Goal: Information Seeking & Learning: Find specific fact

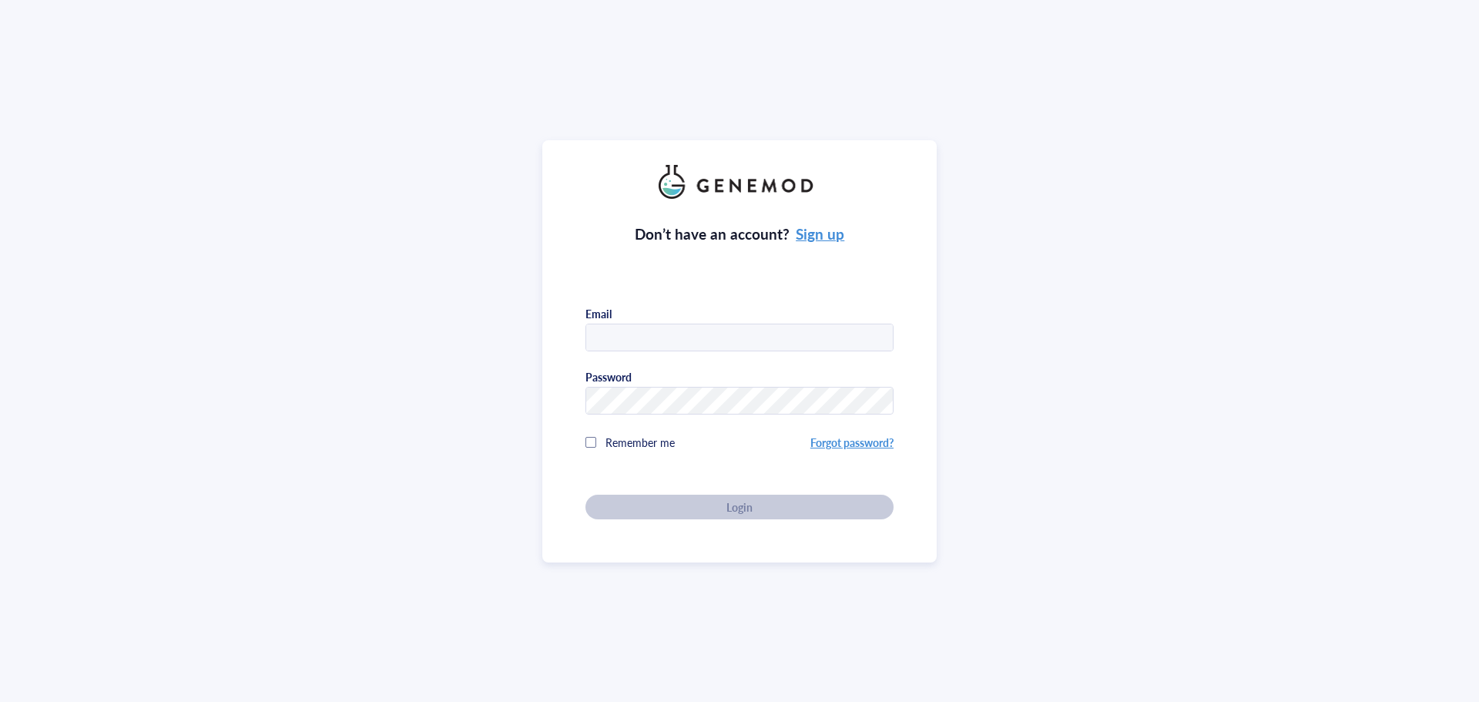
click at [682, 349] on div "Don’t have an account? Sign up Email Password Remember me Forgot password? Login" at bounding box center [739, 359] width 308 height 320
click at [689, 338] on input "text" at bounding box center [739, 338] width 307 height 28
type input "[EMAIL_ADDRESS][US_STATE][DOMAIN_NAME]"
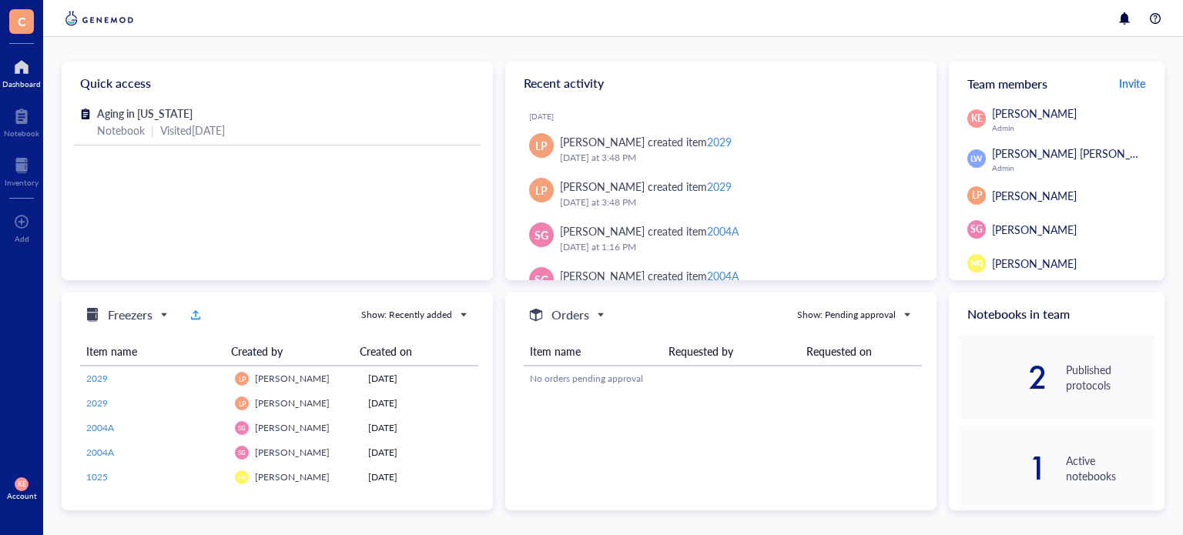
click at [1119, 85] on span "Invite" at bounding box center [1132, 82] width 26 height 15
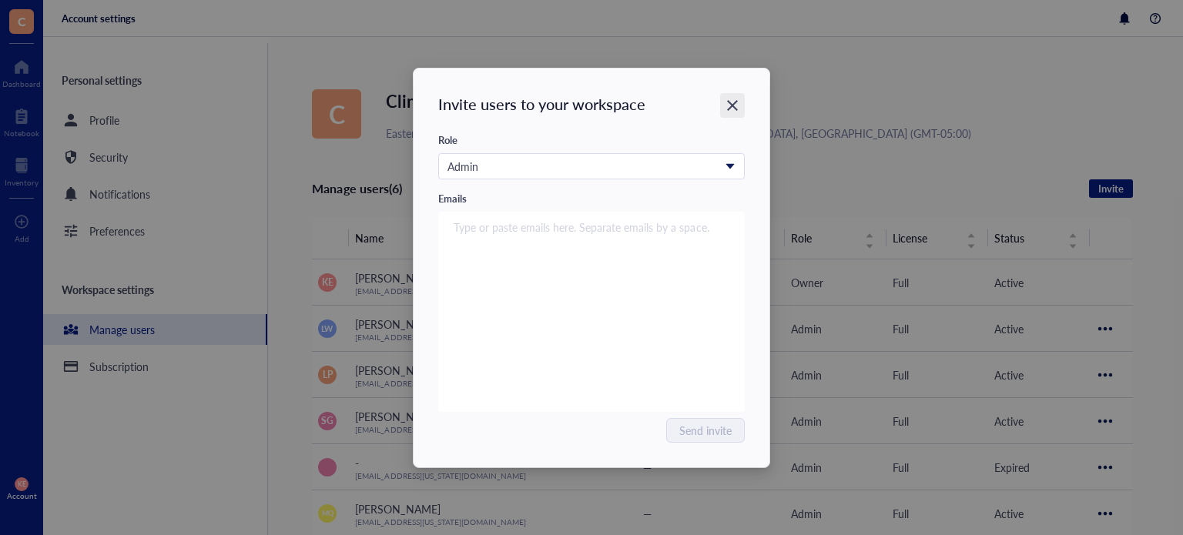
click at [730, 98] on icon "Close" at bounding box center [733, 105] width 15 height 15
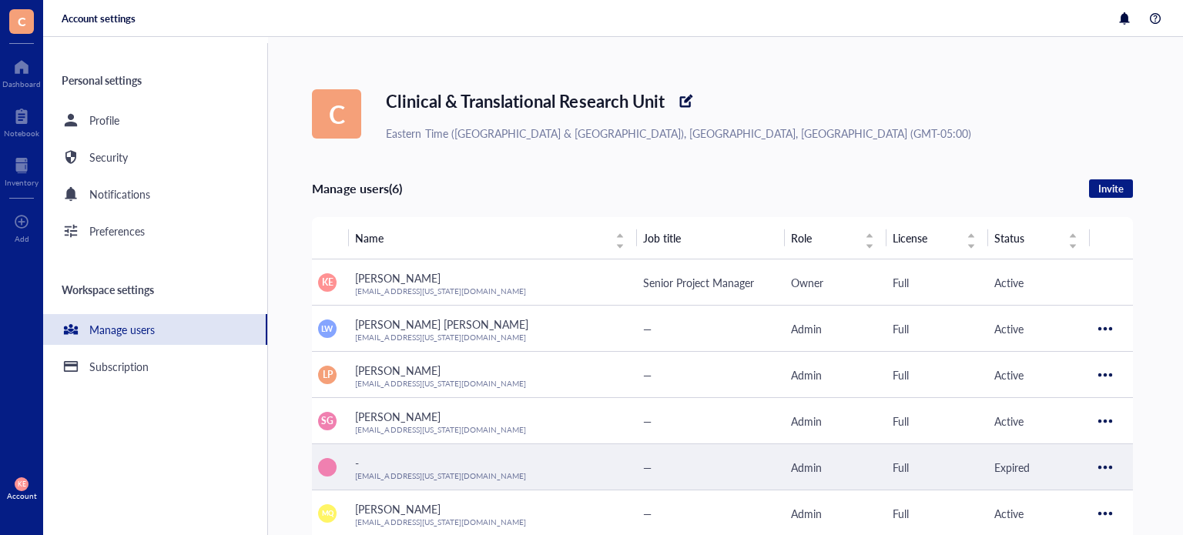
click at [1104, 461] on div at bounding box center [1105, 467] width 25 height 25
click at [1076, 491] on span "Resend invitation" at bounding box center [1059, 492] width 88 height 17
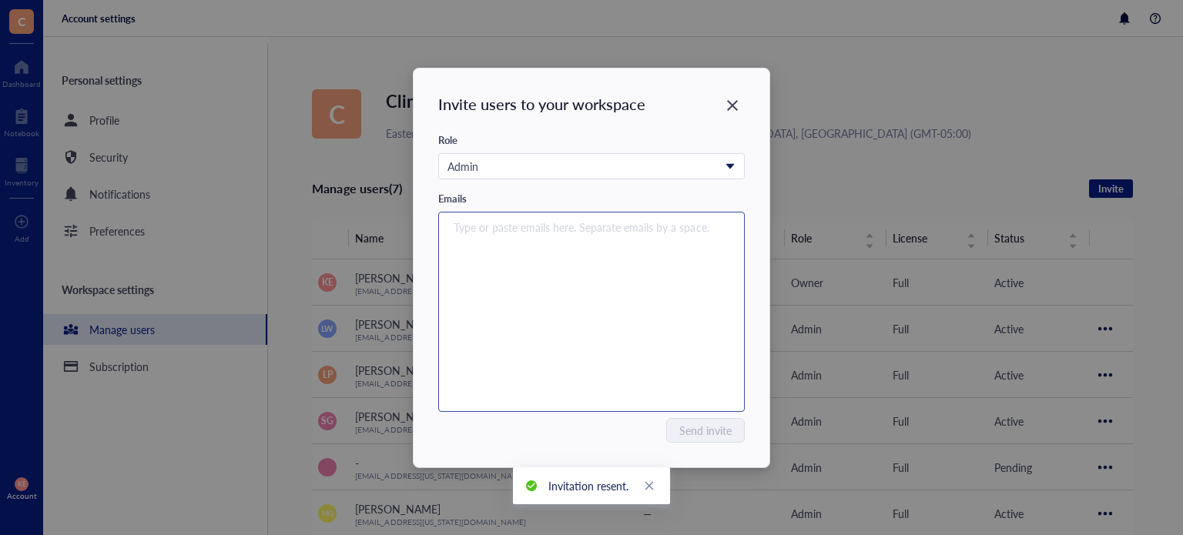
click at [632, 323] on div "Type or paste emails here. Separate emails by a space." at bounding box center [591, 312] width 293 height 193
click at [739, 103] on icon "Close" at bounding box center [733, 105] width 15 height 15
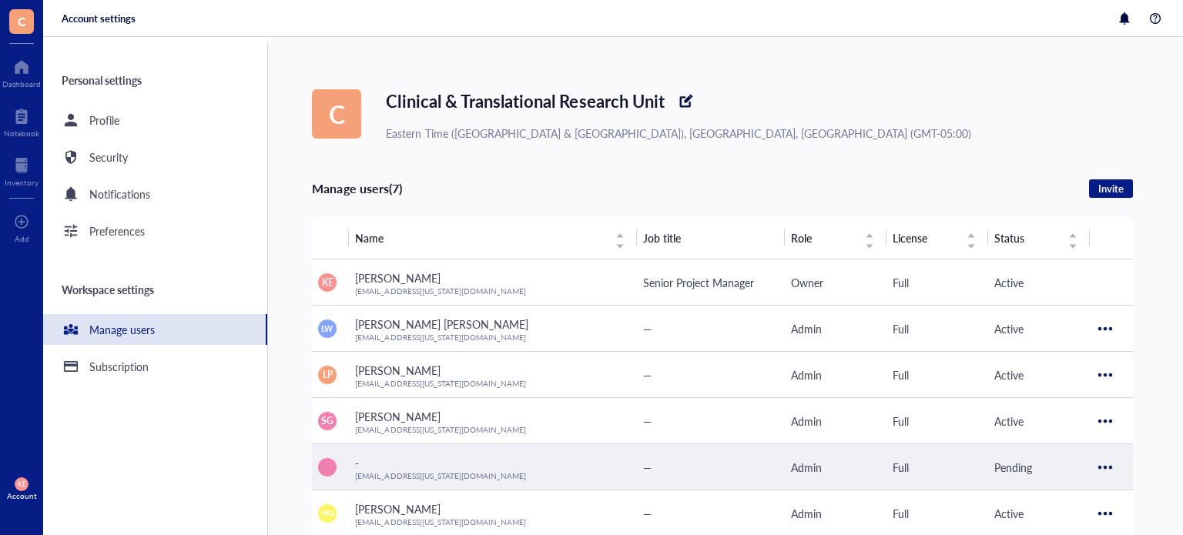
click at [1100, 465] on div at bounding box center [1105, 467] width 25 height 25
click at [1059, 497] on span "Resend invitation" at bounding box center [1059, 492] width 88 height 17
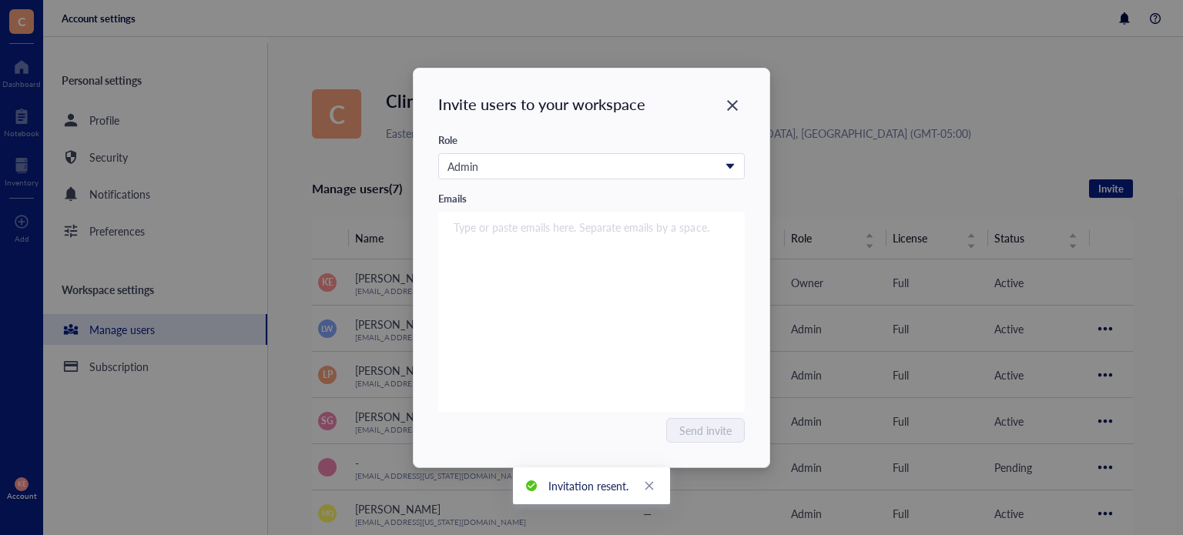
click at [654, 122] on div "Invite users to your workspace Role Admin Emails Type or paste emails here. Sep…" at bounding box center [592, 268] width 356 height 399
click at [727, 106] on icon "Close" at bounding box center [733, 105] width 15 height 15
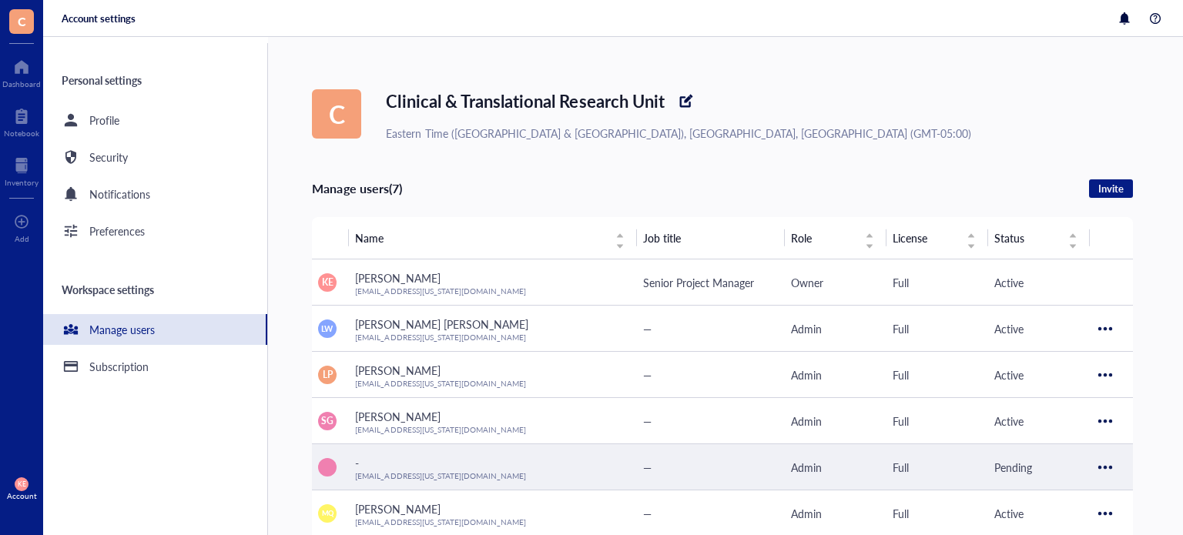
click at [1113, 474] on div at bounding box center [1105, 467] width 25 height 25
click at [1060, 514] on span "Delete invitation" at bounding box center [1059, 517] width 88 height 17
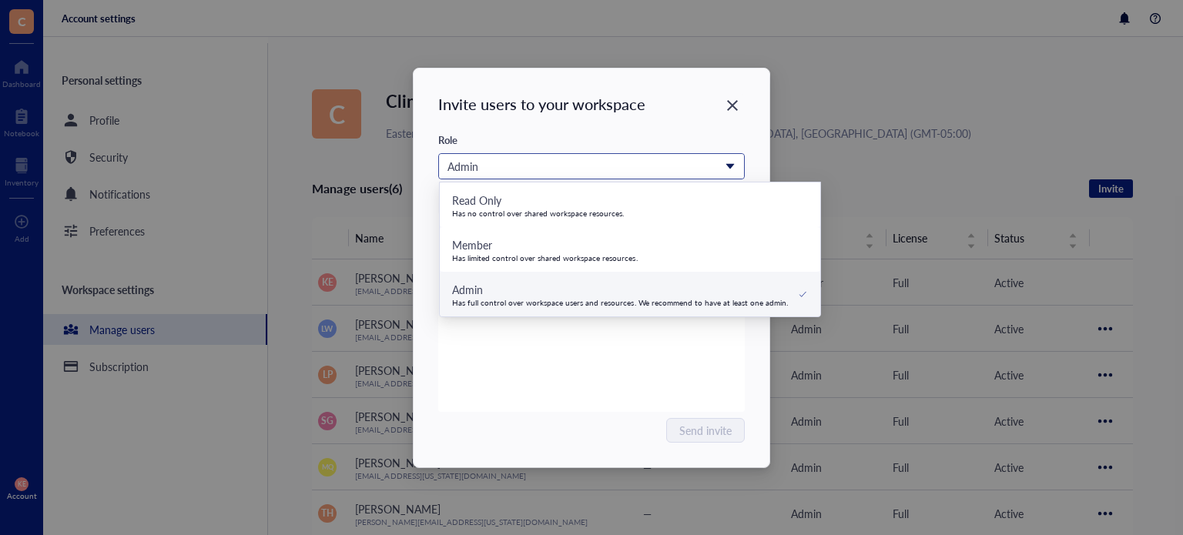
click at [653, 158] on div "Admin" at bounding box center [582, 166] width 271 height 17
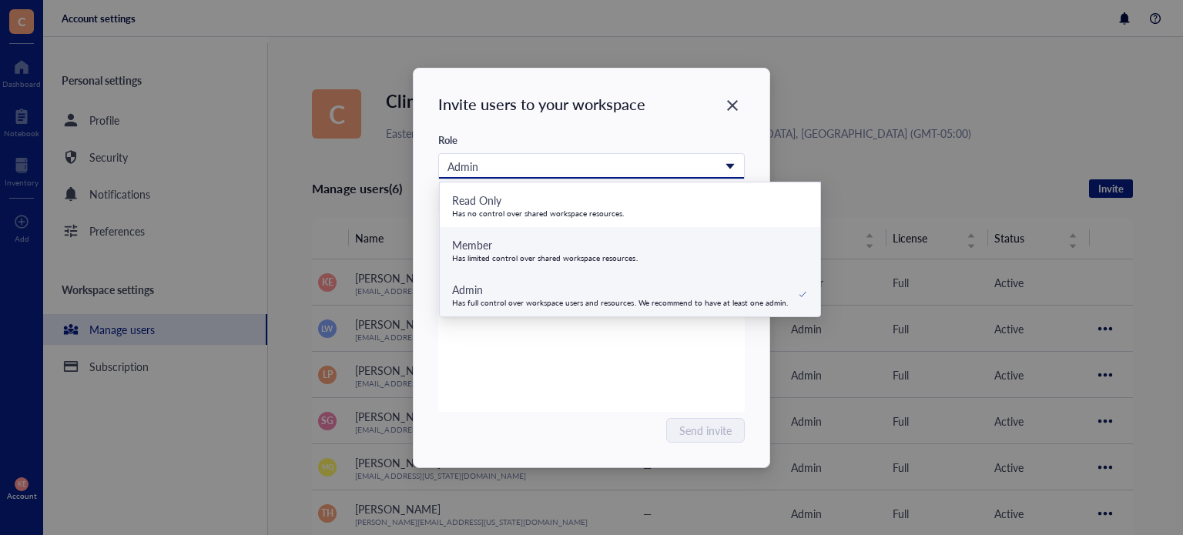
click at [527, 255] on div "Has limited control over shared workspace resources." at bounding box center [545, 257] width 186 height 9
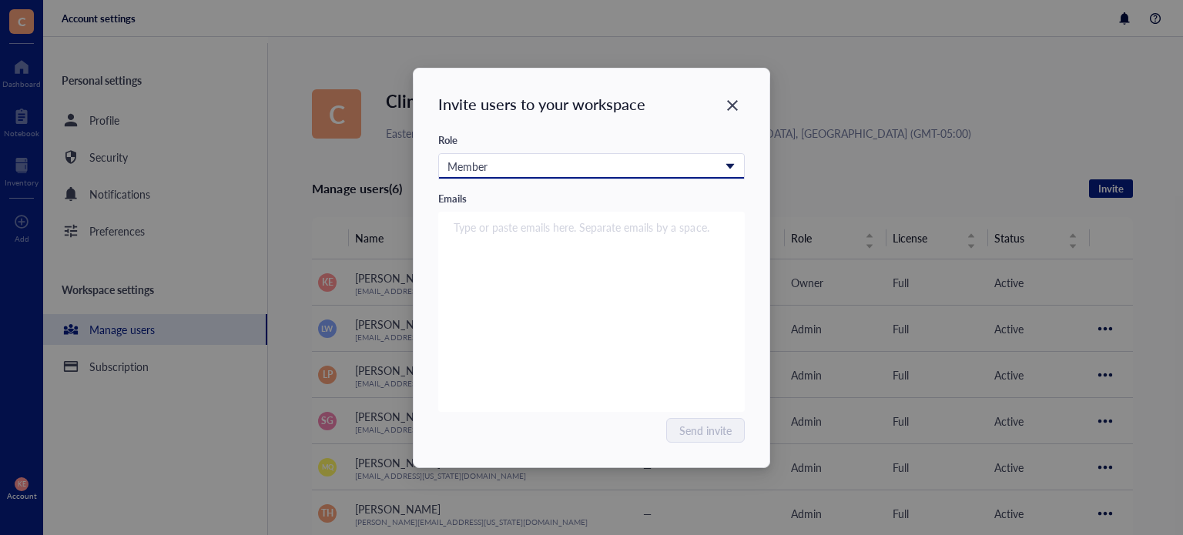
click at [527, 255] on div "Type or paste emails here. Separate emails by a space." at bounding box center [591, 312] width 293 height 193
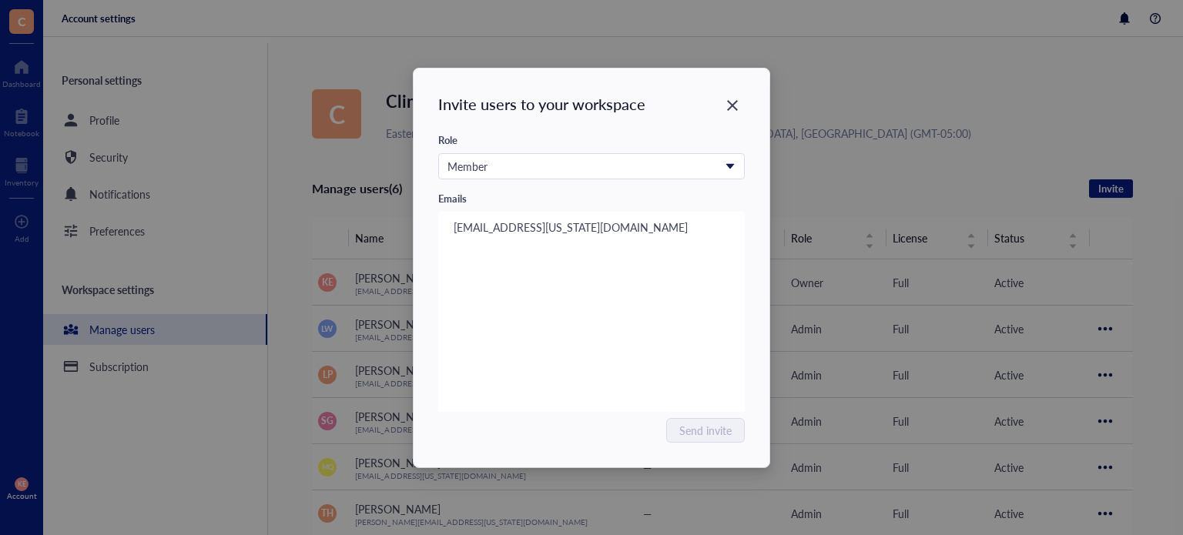
type input "[EMAIL_ADDRESS][US_STATE][DOMAIN_NAME]"
click at [581, 436] on div "Send invite" at bounding box center [591, 430] width 307 height 25
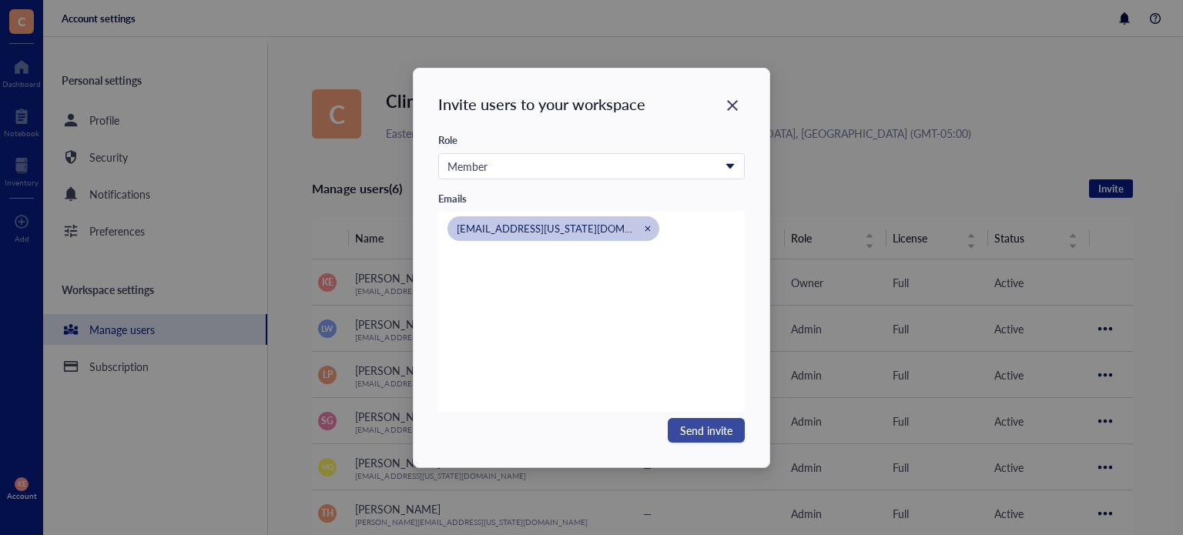
click at [687, 428] on span "Send invite" at bounding box center [706, 430] width 52 height 17
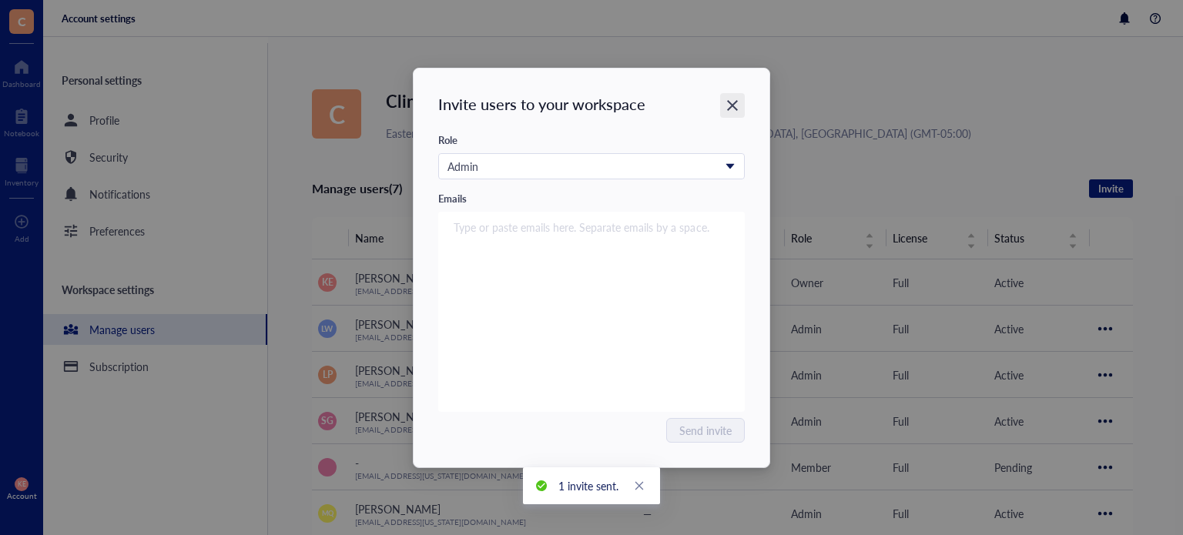
click at [722, 104] on div "Close" at bounding box center [732, 105] width 25 height 25
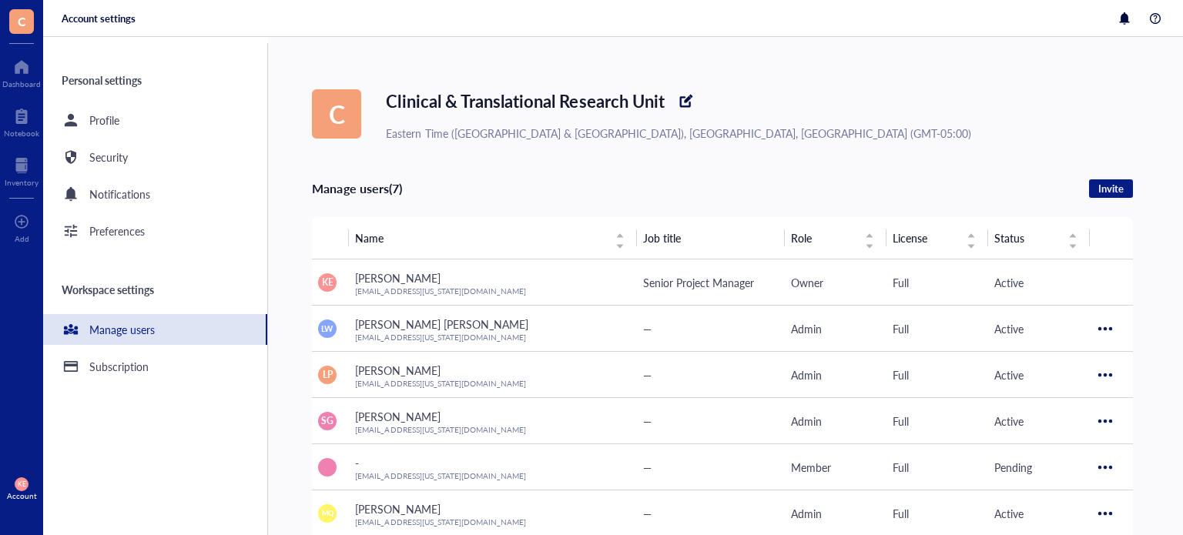
click at [1176, 477] on div "C Clinical & Translational Research Unit Eastern Time ([GEOGRAPHIC_DATA] & [GEO…" at bounding box center [747, 286] width 871 height 498
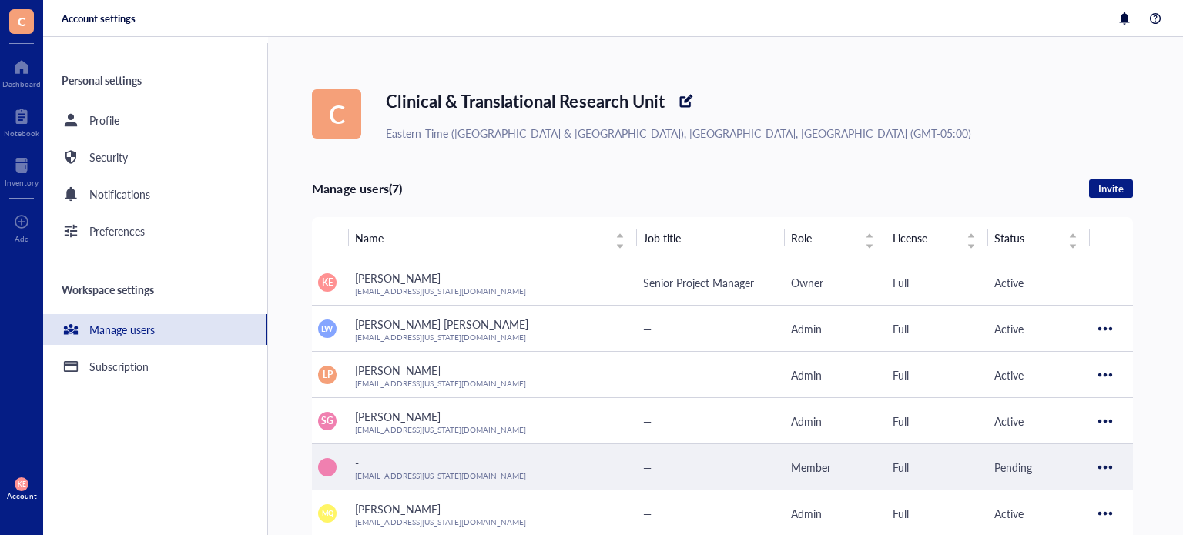
click at [1108, 470] on div at bounding box center [1105, 467] width 25 height 25
click at [1067, 498] on span "Resend invitation" at bounding box center [1059, 492] width 88 height 17
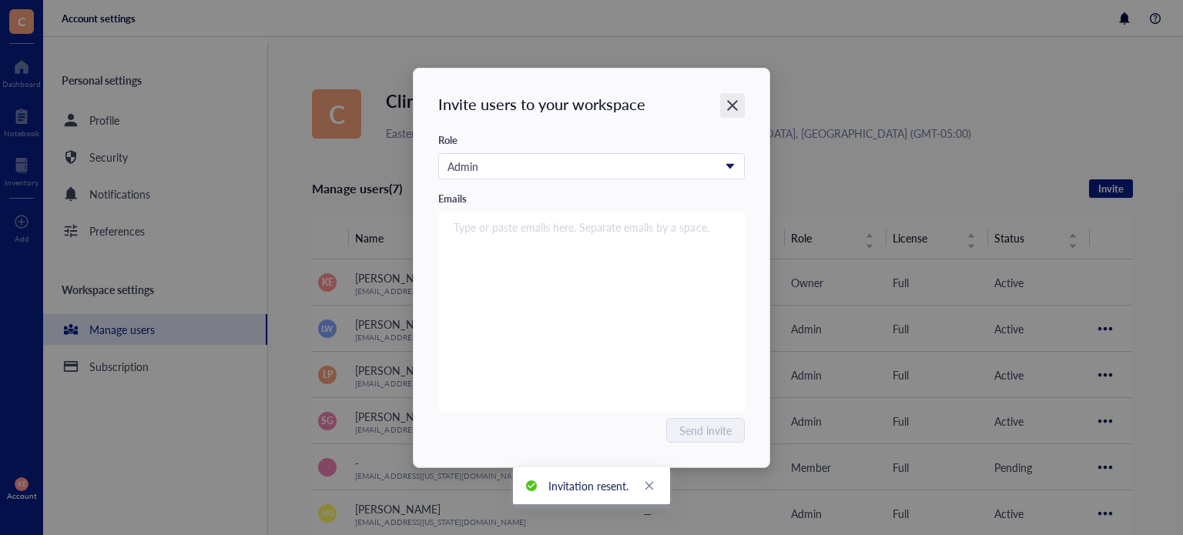
click at [739, 106] on icon "Close" at bounding box center [733, 105] width 15 height 15
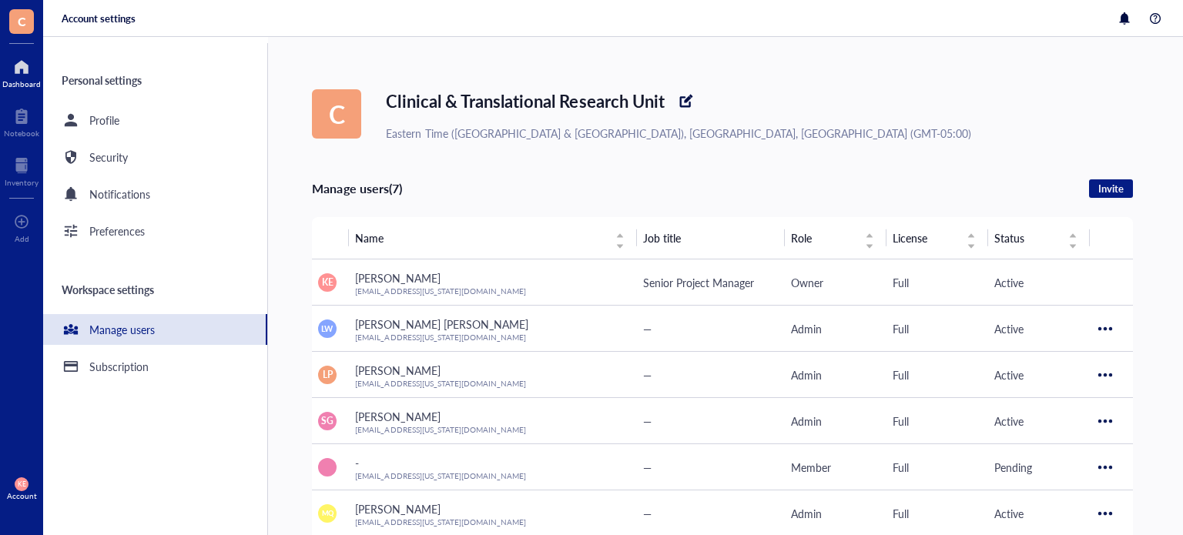
click at [6, 75] on div at bounding box center [21, 67] width 39 height 25
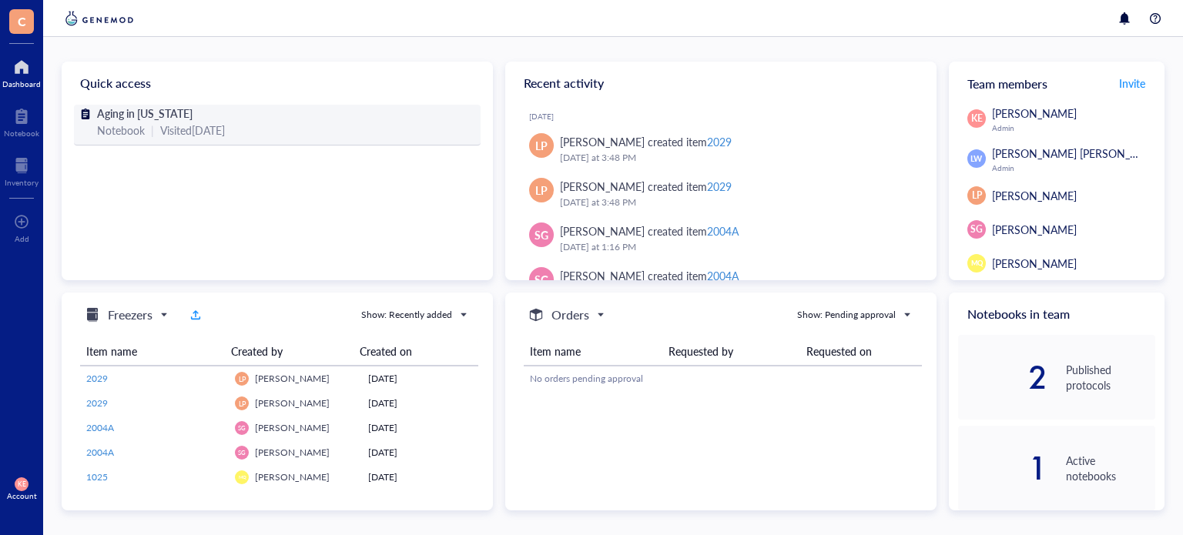
click at [123, 116] on span "Aging in [US_STATE]" at bounding box center [145, 113] width 96 height 15
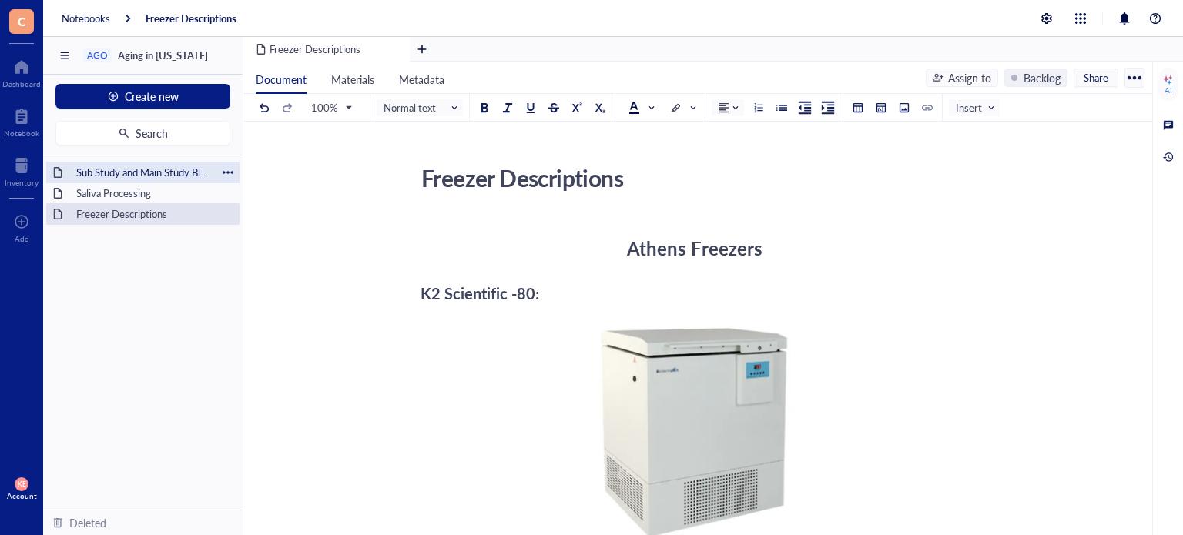
click at [111, 174] on div "Sub Study and Main Study Blood Processing" at bounding box center [142, 173] width 147 height 22
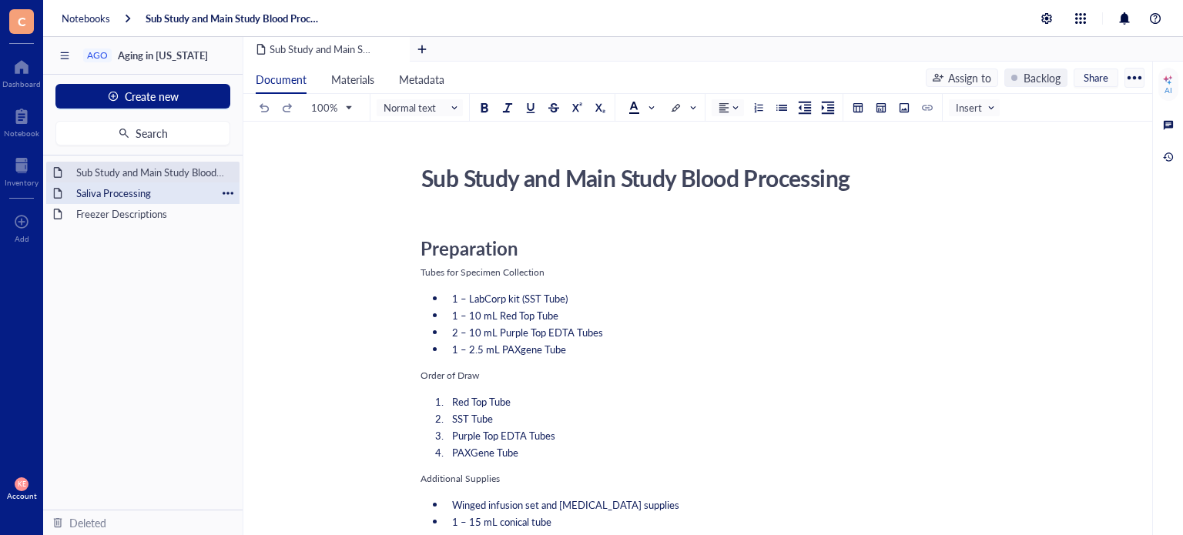
click at [142, 191] on div "Saliva Processing" at bounding box center [142, 194] width 147 height 22
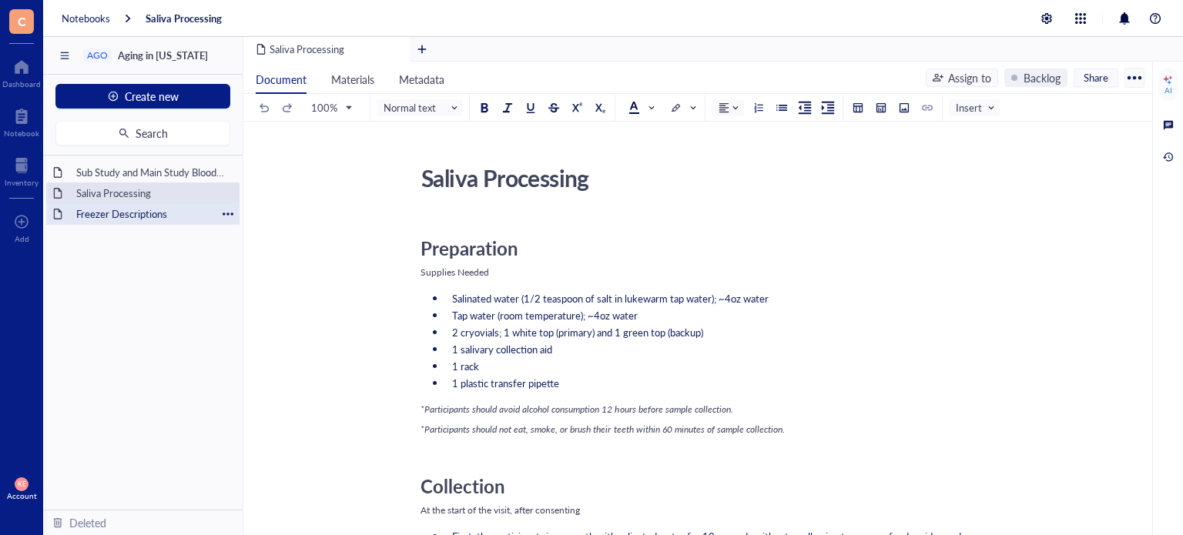
click at [122, 216] on div "Freezer Descriptions" at bounding box center [142, 214] width 147 height 22
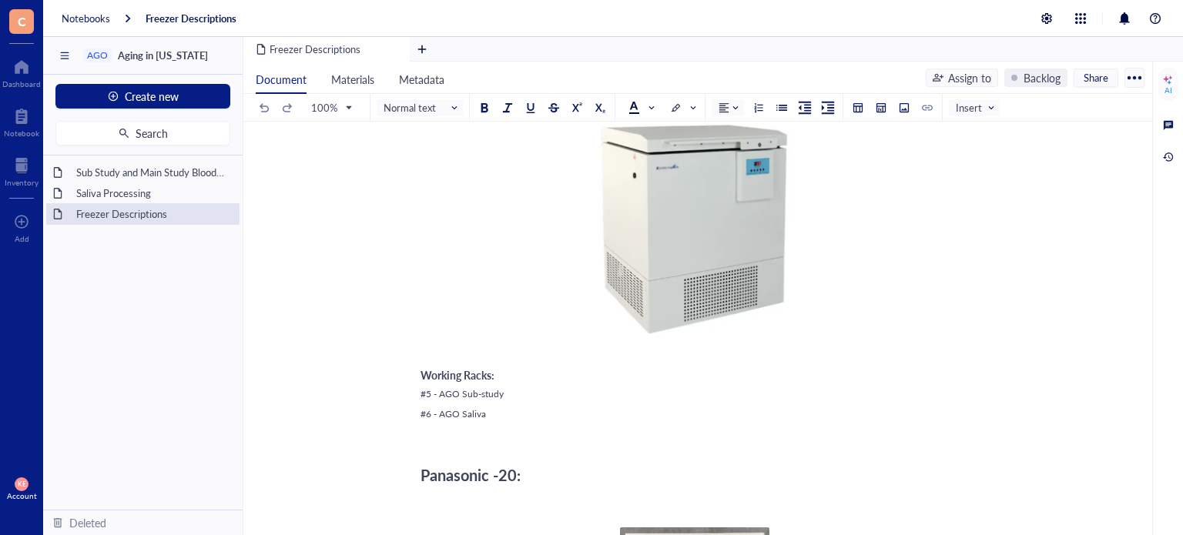
scroll to position [165, 0]
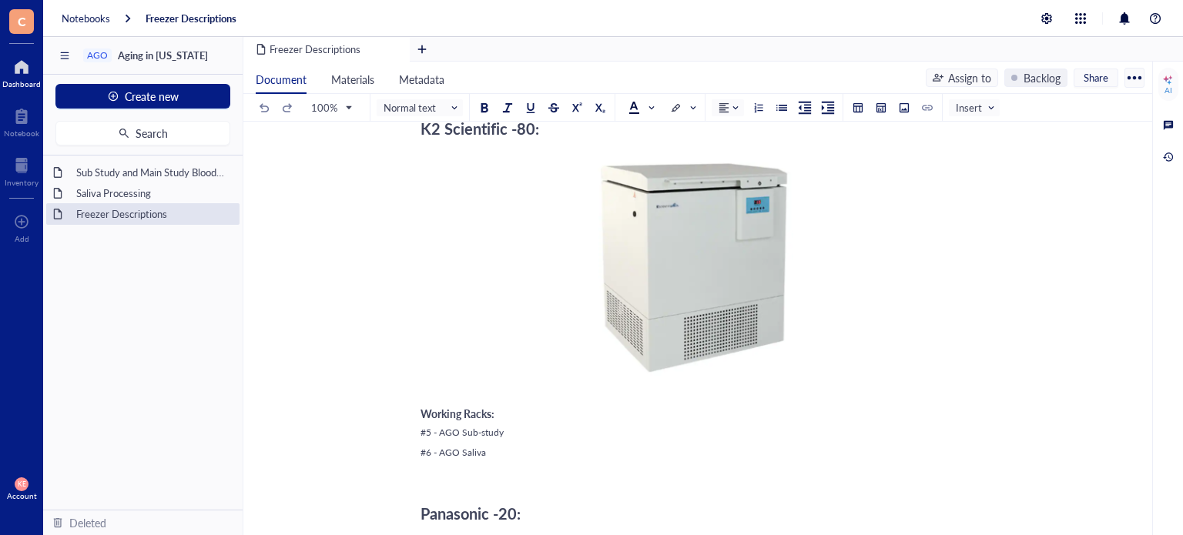
click at [15, 89] on div "Dashboard" at bounding box center [21, 71] width 43 height 43
click at [18, 66] on div at bounding box center [21, 67] width 39 height 25
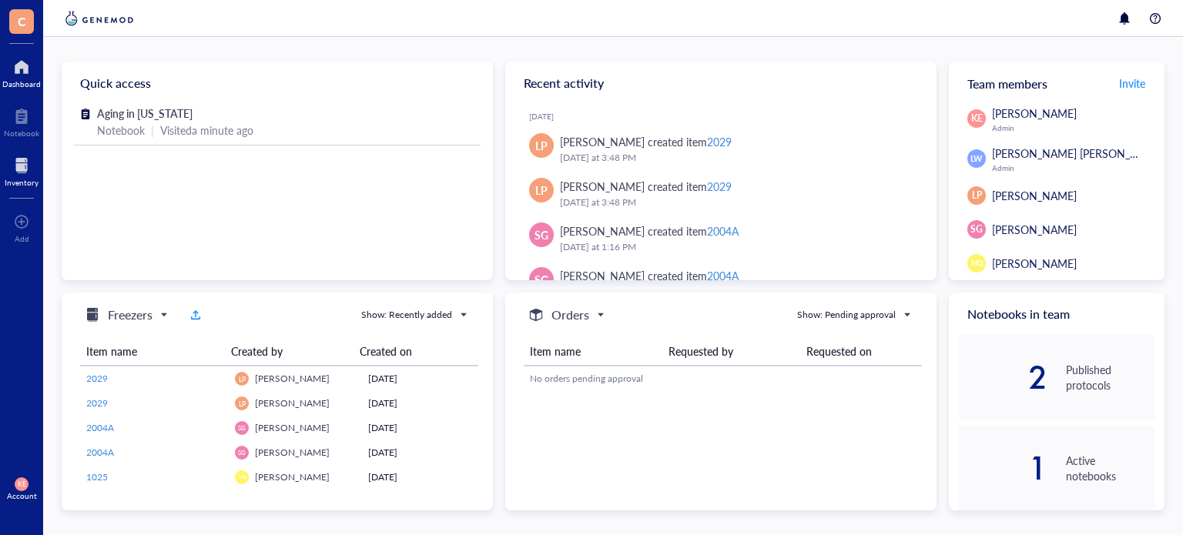
click at [18, 175] on div at bounding box center [22, 165] width 34 height 25
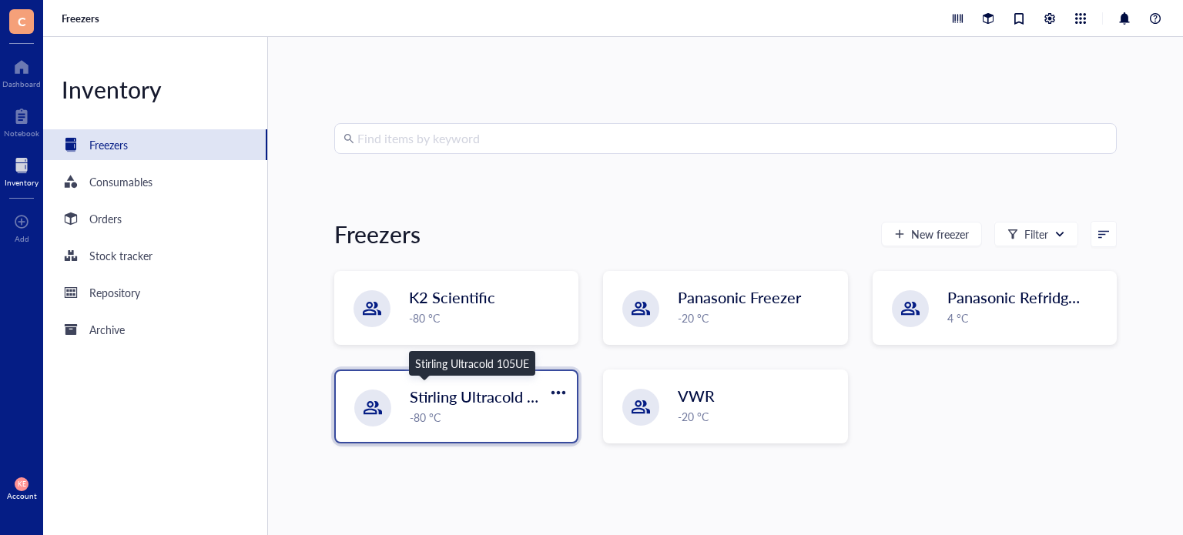
click at [478, 405] on span "Stirling Ultracold 105UE" at bounding box center [493, 397] width 166 height 22
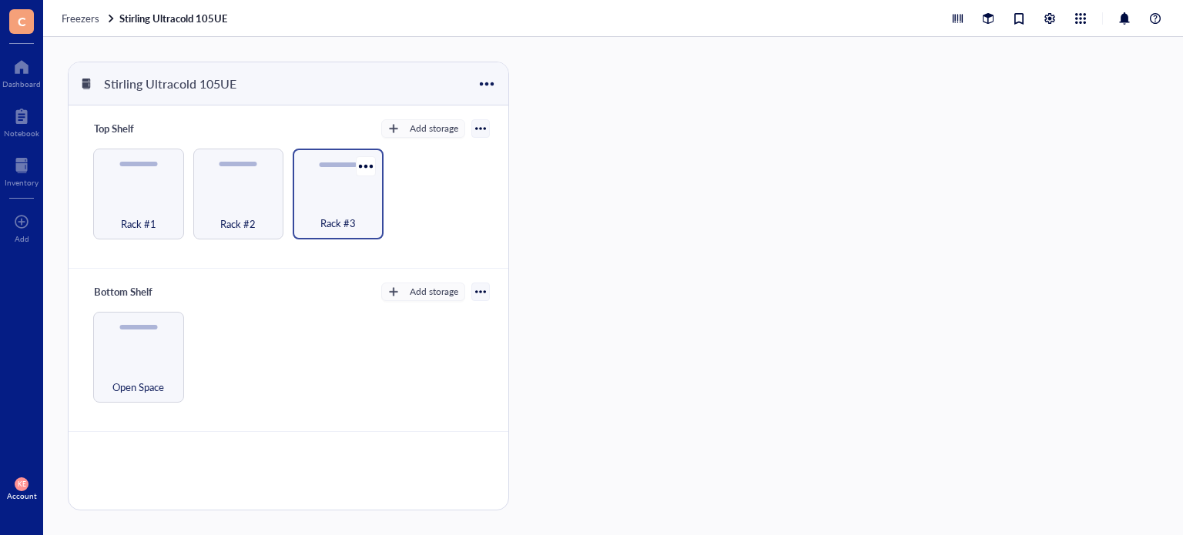
click at [336, 200] on div "Rack #3" at bounding box center [337, 215] width 75 height 34
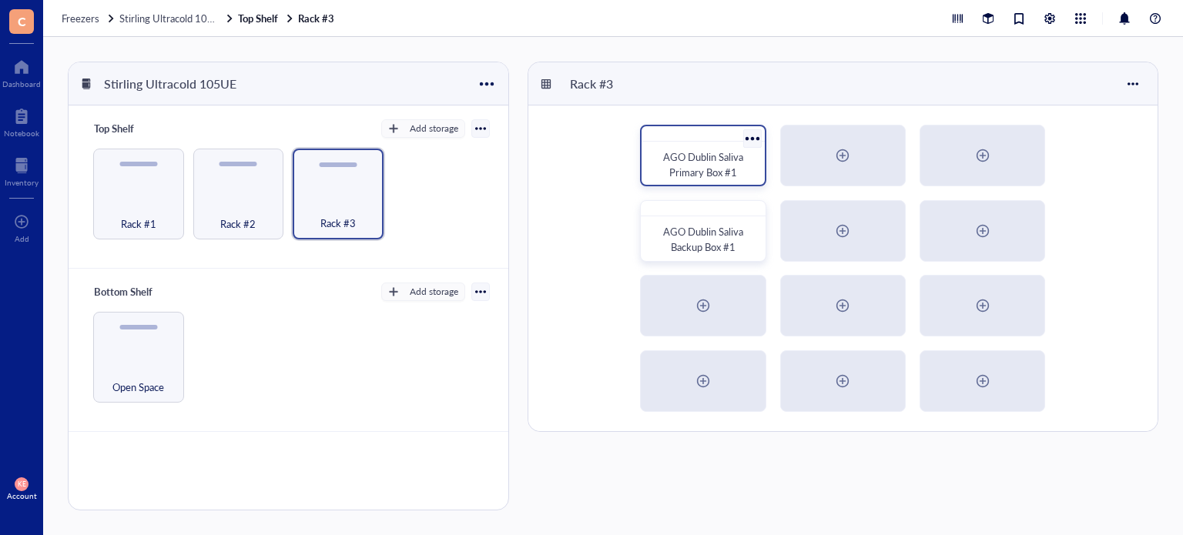
click at [734, 156] on span "AGO Dublin Saliva Primary Box #1" at bounding box center [704, 164] width 82 height 30
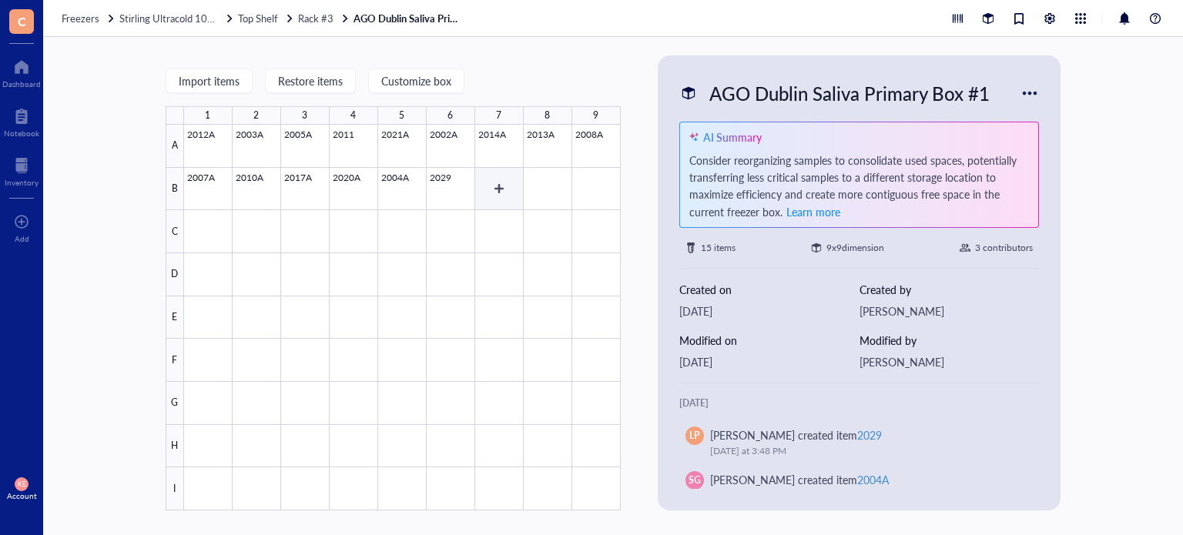
click at [499, 191] on div at bounding box center [402, 318] width 437 height 386
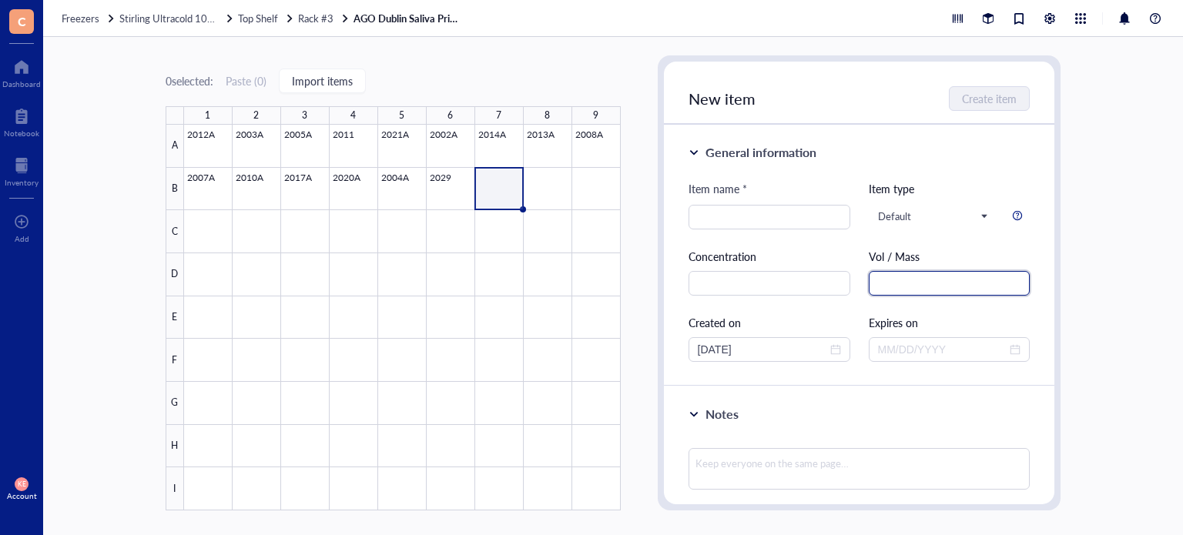
click at [883, 278] on input "text" at bounding box center [950, 283] width 162 height 25
click at [325, 18] on span "Rack #3" at bounding box center [315, 18] width 35 height 15
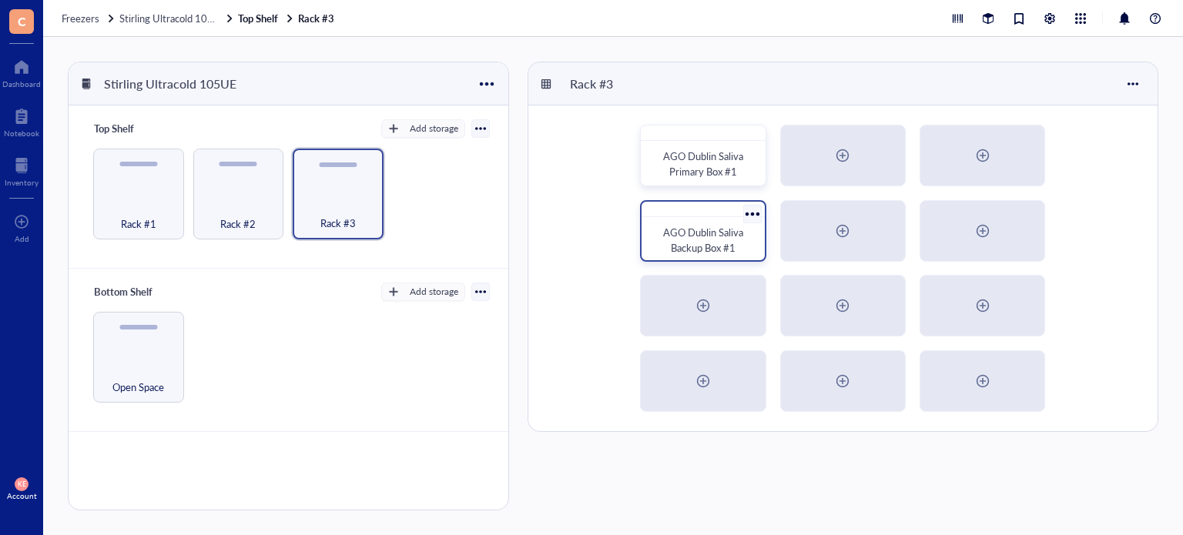
click at [710, 256] on div "AGO Dublin Saliva Backup Box #1" at bounding box center [703, 240] width 110 height 34
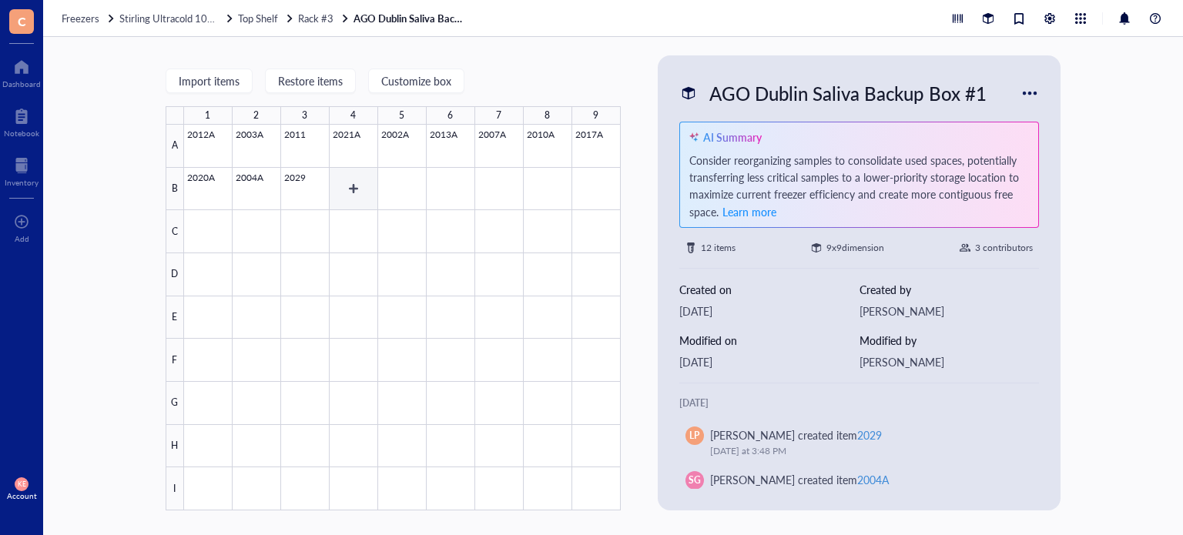
click at [348, 188] on div at bounding box center [402, 318] width 437 height 386
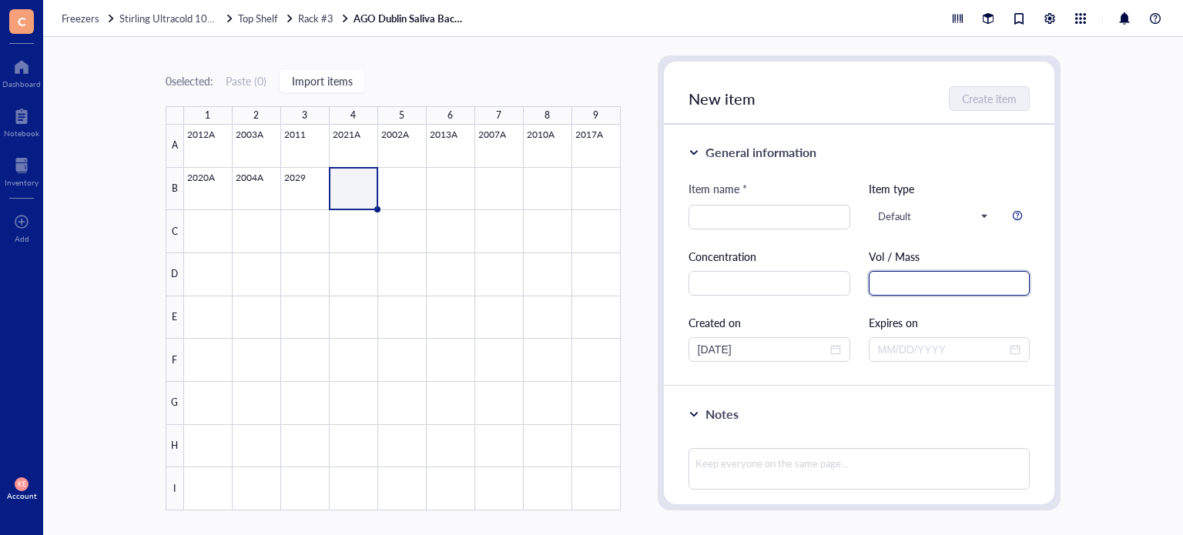
click at [980, 289] on input "text" at bounding box center [950, 283] width 162 height 25
click at [307, 187] on div at bounding box center [402, 318] width 437 height 386
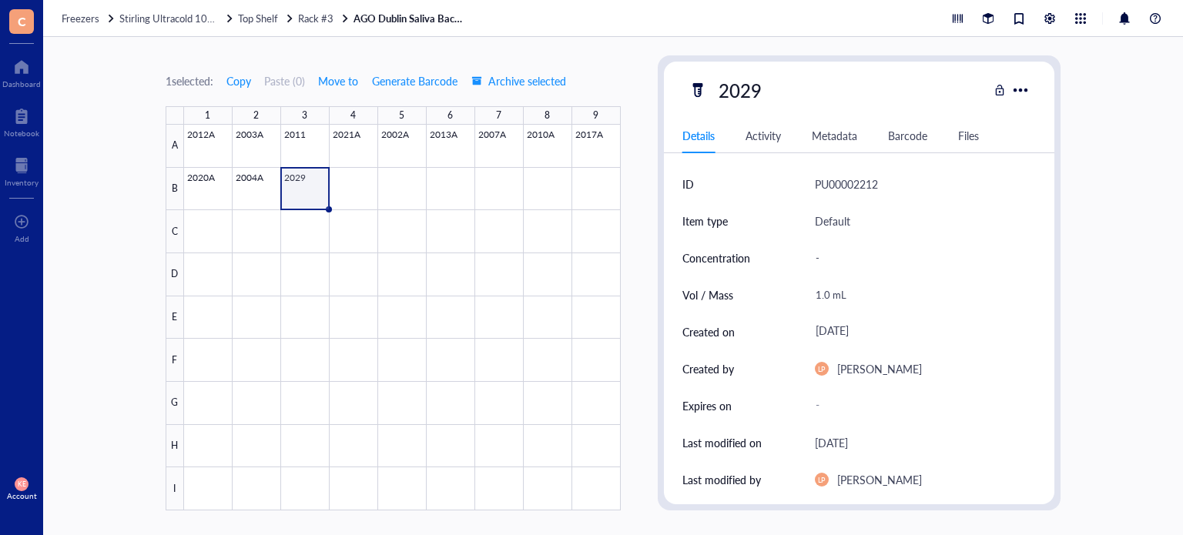
click at [836, 296] on div "1.0 mL" at bounding box center [920, 295] width 222 height 32
click at [739, 88] on div "2029" at bounding box center [740, 90] width 57 height 32
click at [1109, 290] on div "1 selected: Copy Paste ( 0 ) Move to Generate Barcode Archive selected 1 2 3 4 …" at bounding box center [613, 286] width 1140 height 498
click at [342, 79] on span "Move to" at bounding box center [338, 81] width 40 height 12
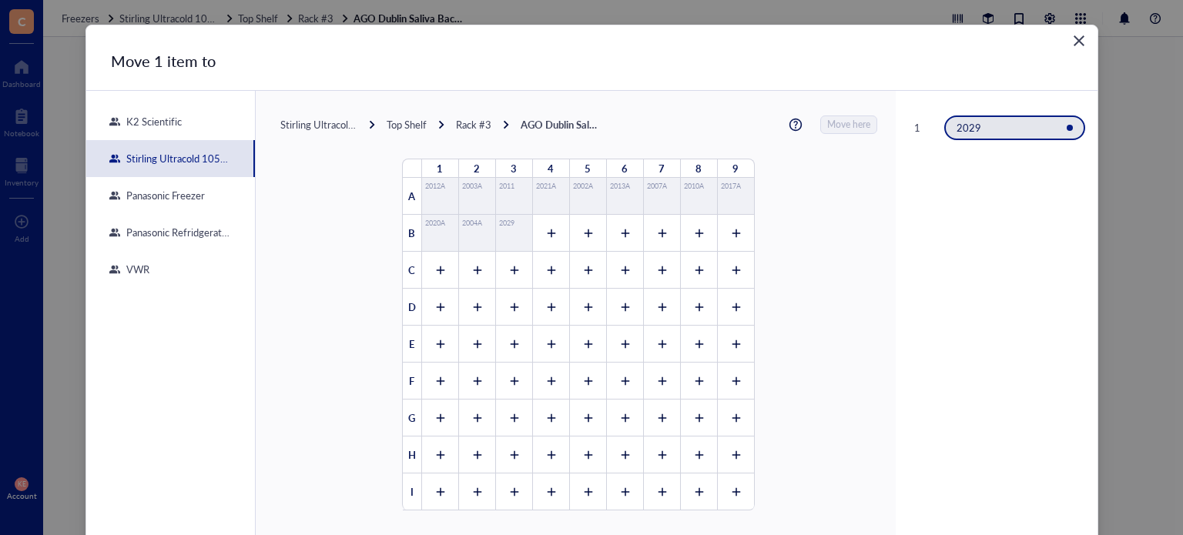
click at [458, 118] on div "Rack #3" at bounding box center [473, 125] width 35 height 14
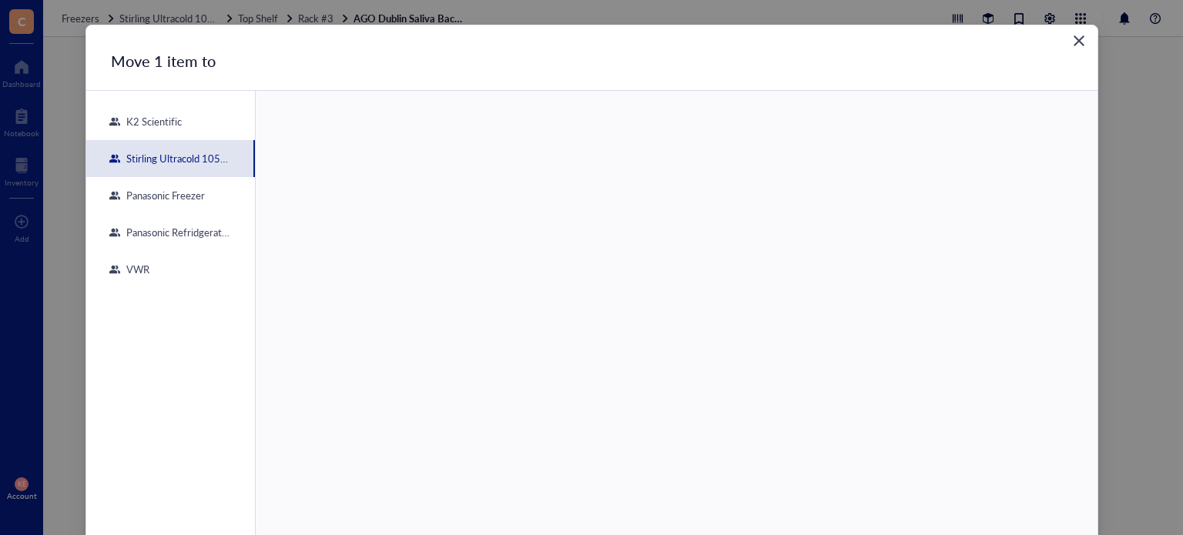
click at [1078, 39] on icon "Close" at bounding box center [1079, 40] width 11 height 11
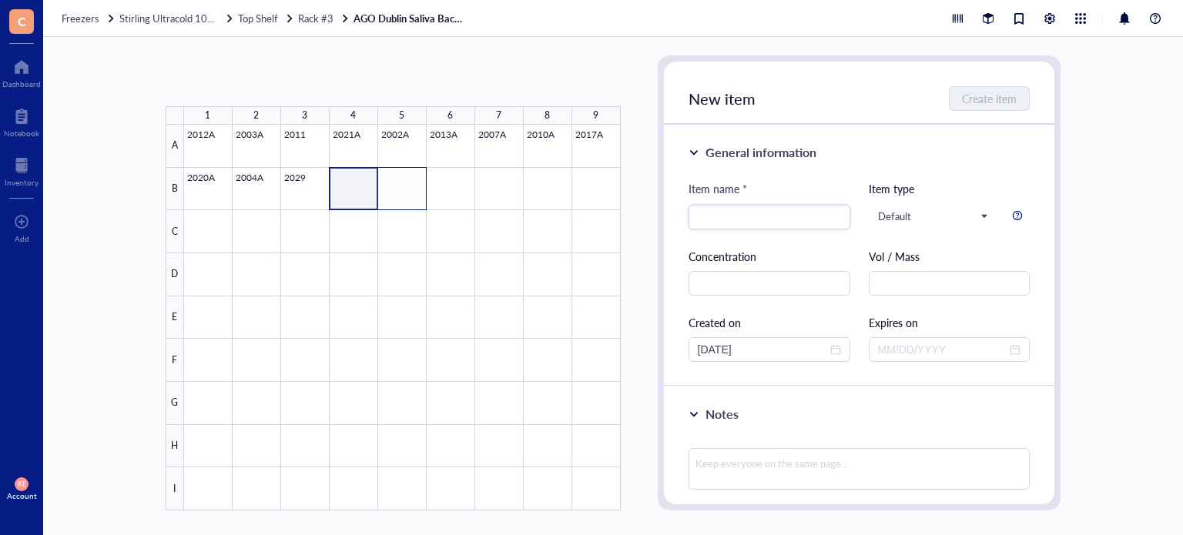
drag, startPoint x: 348, startPoint y: 199, endPoint x: 404, endPoint y: 196, distance: 56.3
click at [404, 196] on div at bounding box center [402, 318] width 437 height 386
click at [586, 82] on div "0 selected: Paste ( 0 ) Import items" at bounding box center [393, 81] width 455 height 14
click at [126, 106] on div "0 selected: Paste ( 0 ) Import items 1 2 3 4 5 6 7 8 9 A B C D E F G H I 2012A …" at bounding box center [613, 286] width 1140 height 498
click at [256, 18] on span "Top Shelf" at bounding box center [258, 18] width 40 height 15
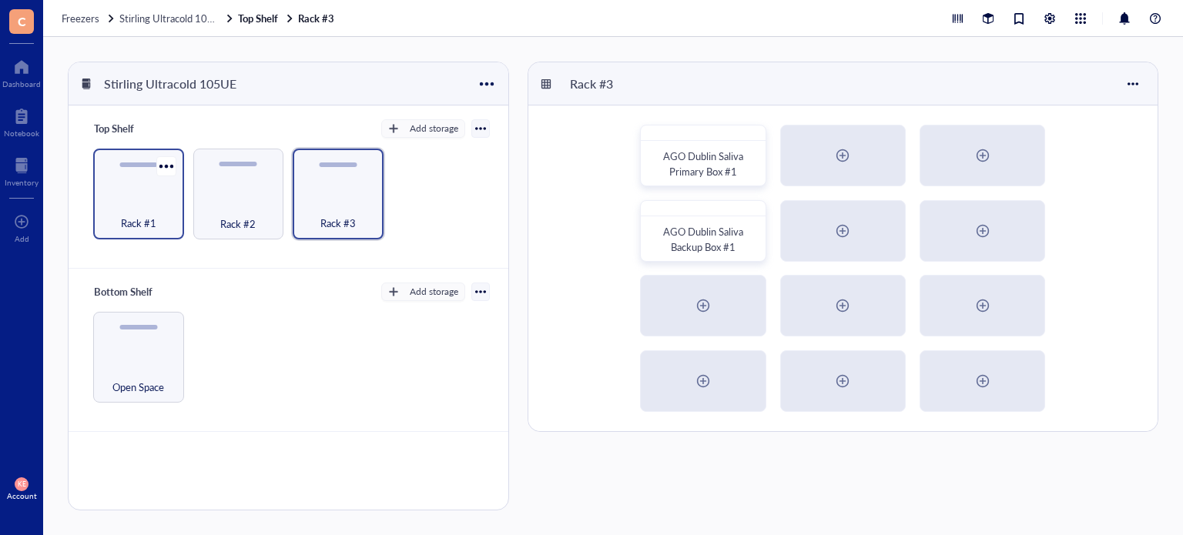
click at [143, 198] on div "Rack #1" at bounding box center [138, 215] width 75 height 34
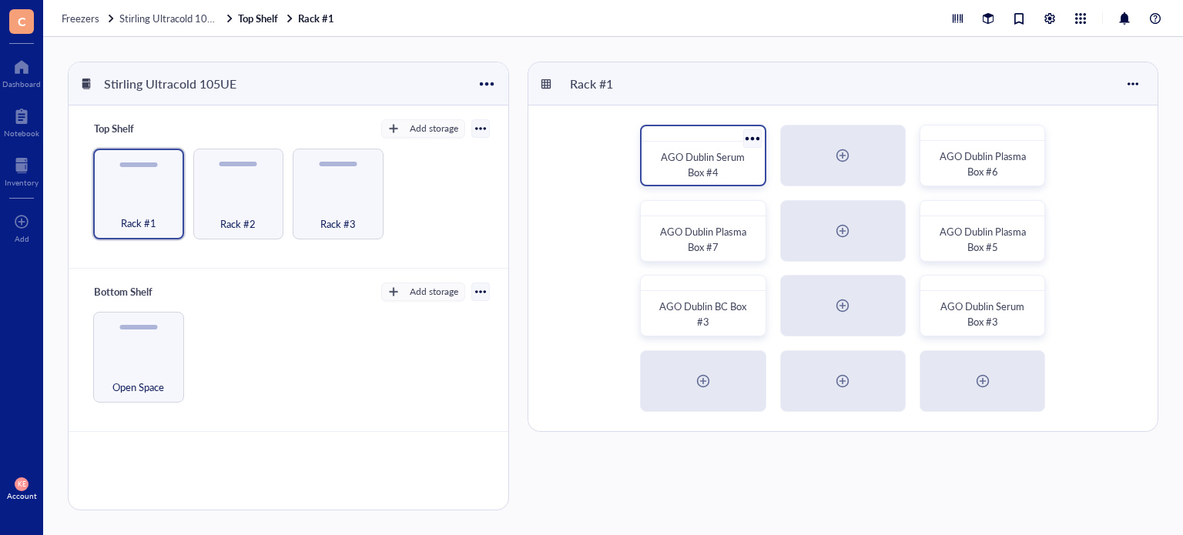
click at [712, 144] on div "AGO Dublin Serum Box #4" at bounding box center [703, 156] width 126 height 62
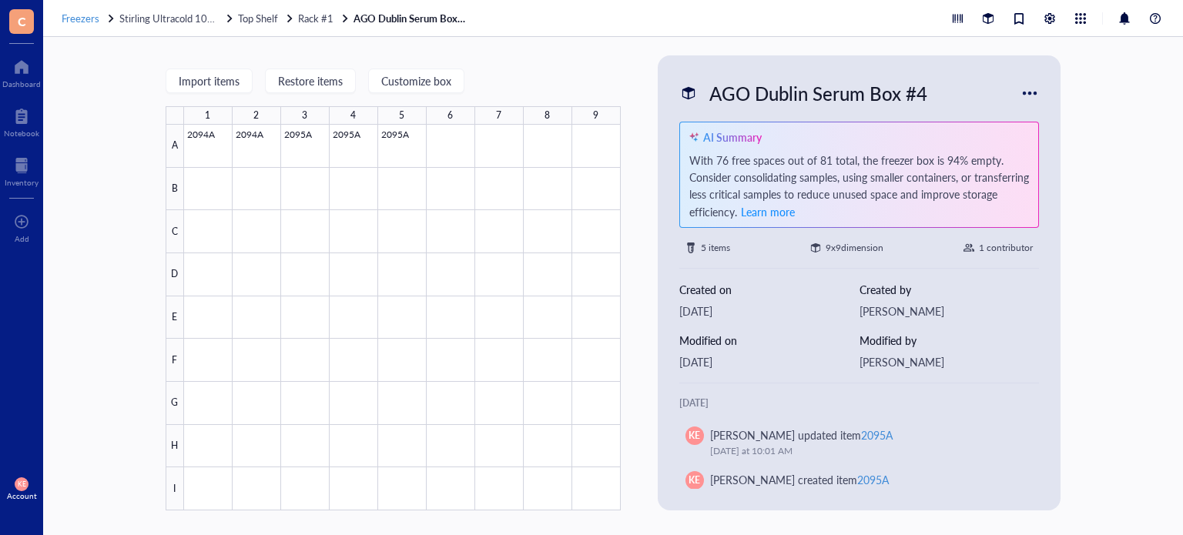
click at [84, 14] on span "Freezers" at bounding box center [81, 18] width 38 height 15
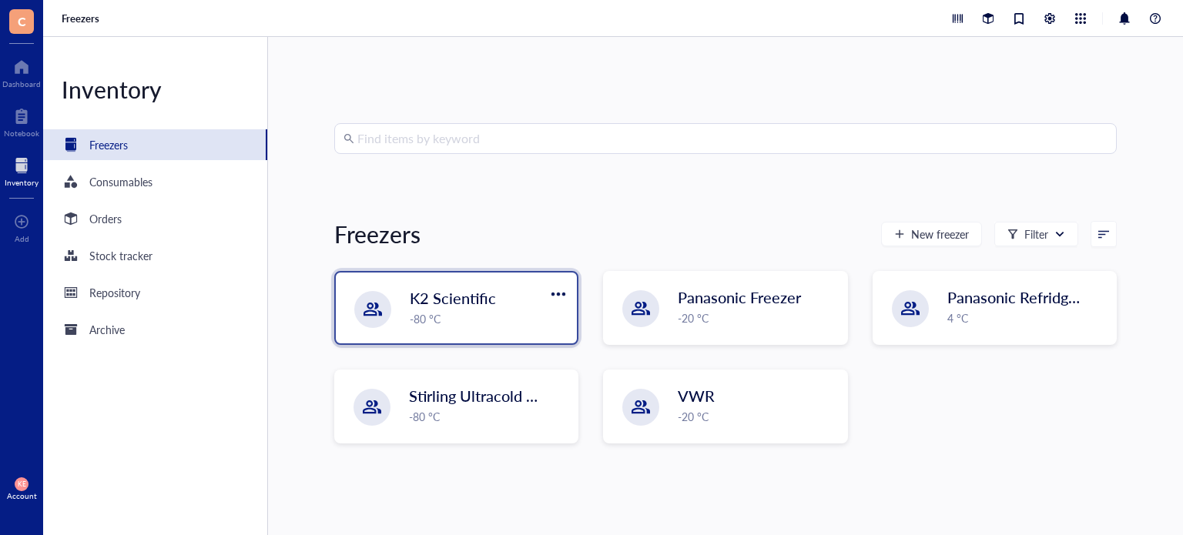
click at [492, 317] on div "-80 °C" at bounding box center [489, 318] width 158 height 17
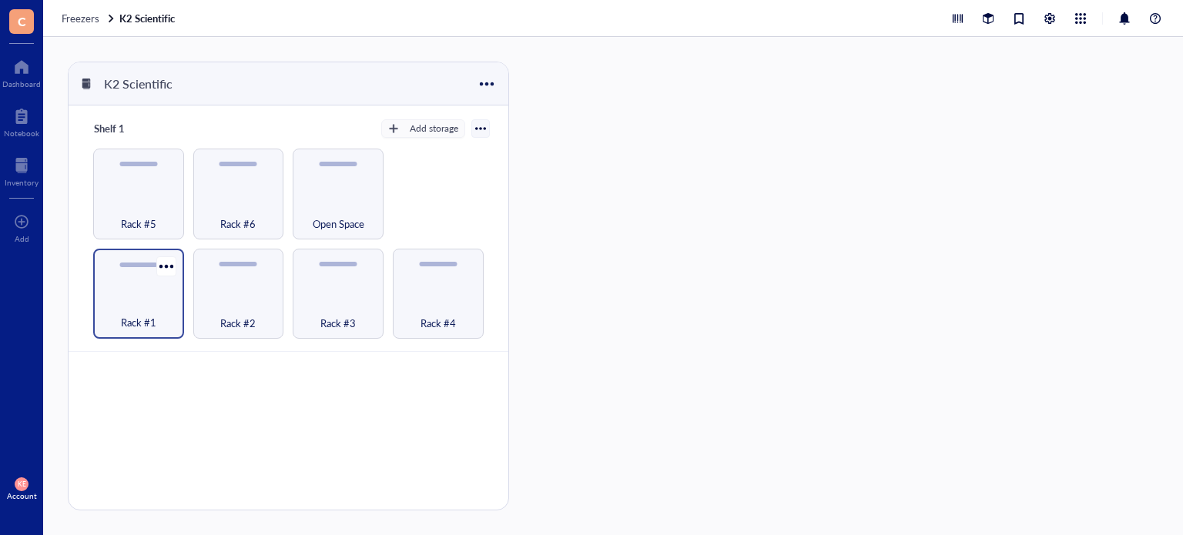
click at [151, 299] on div "Rack #1" at bounding box center [138, 314] width 75 height 34
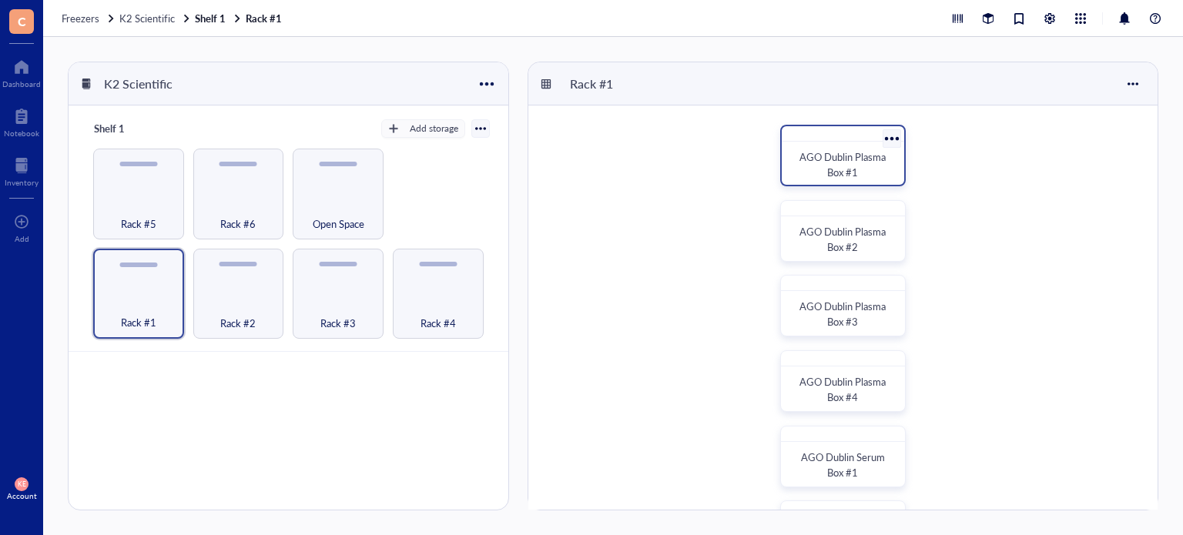
click at [852, 166] on span "AGO Dublin Plasma Box #1" at bounding box center [843, 164] width 89 height 30
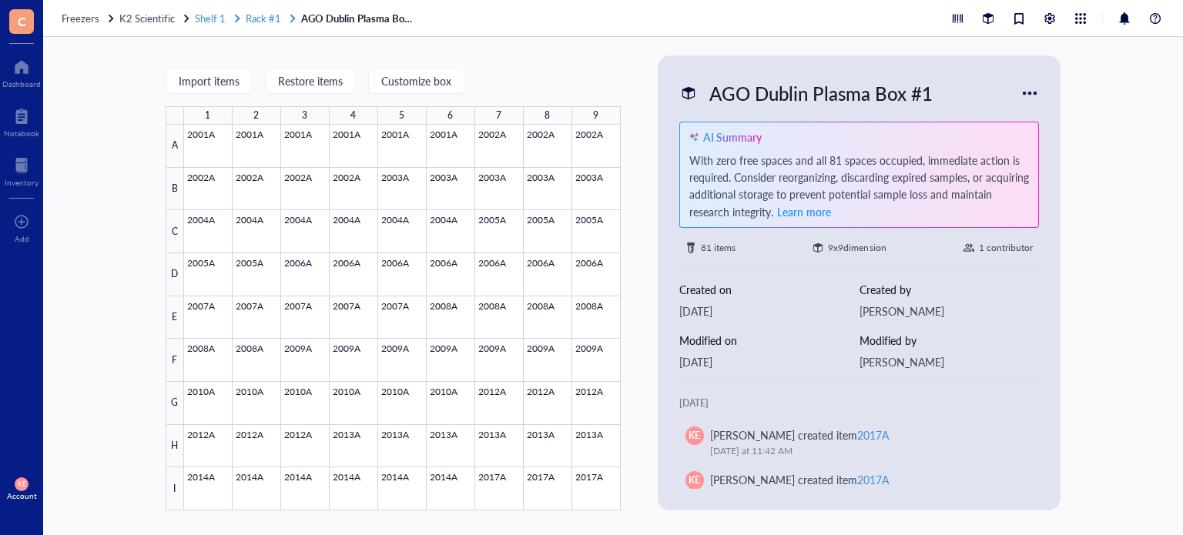
click at [220, 12] on span "Shelf 1" at bounding box center [210, 18] width 31 height 15
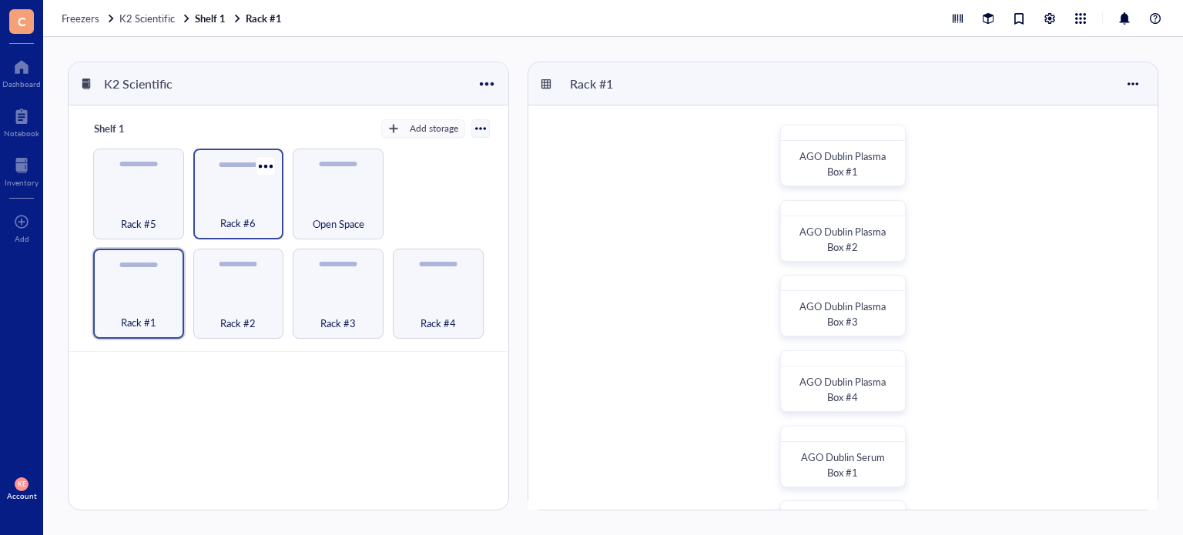
click at [262, 206] on div "Rack #6" at bounding box center [238, 215] width 75 height 34
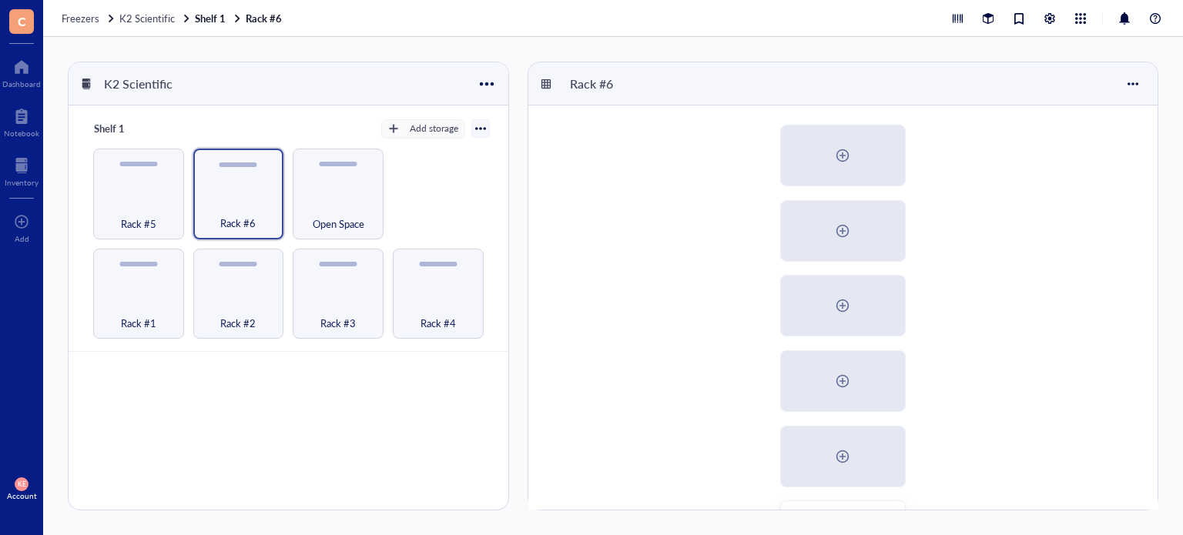
click at [981, 337] on div "AGO Saliva (Primary) AGO Saliva (Back up)" at bounding box center [842, 381] width 629 height 551
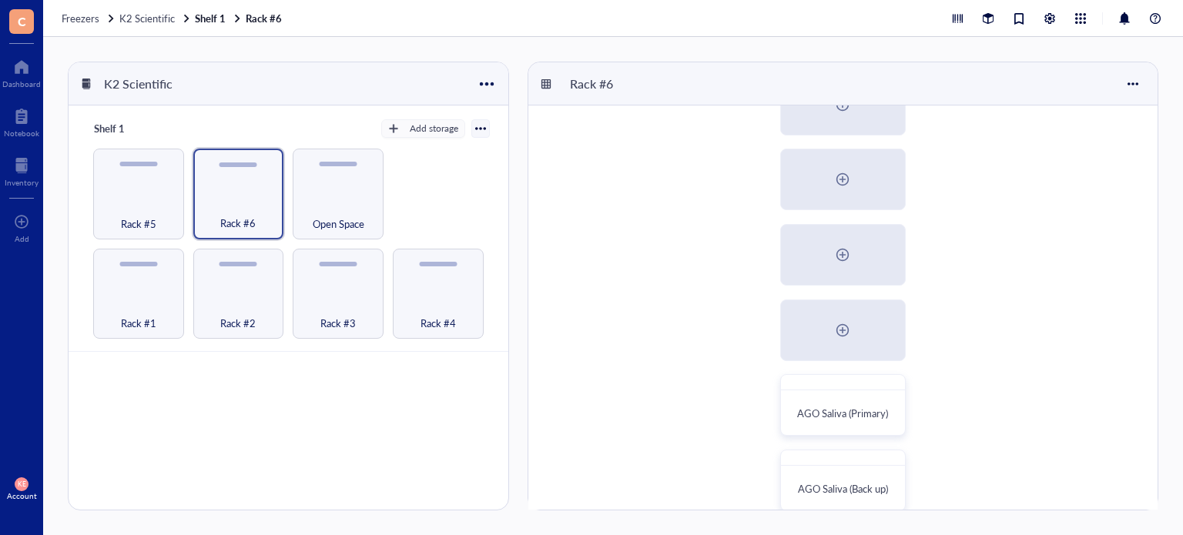
scroll to position [146, 0]
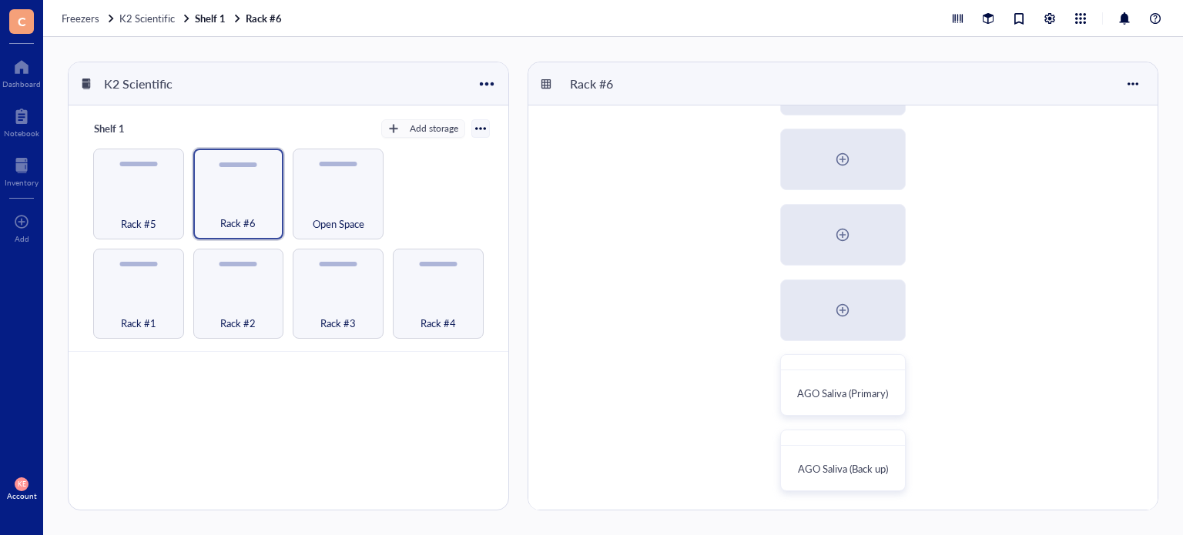
click at [1006, 317] on div "AGO Saliva (Primary) AGO Saliva (Back up)" at bounding box center [842, 234] width 629 height 551
click at [24, 172] on div at bounding box center [22, 165] width 34 height 25
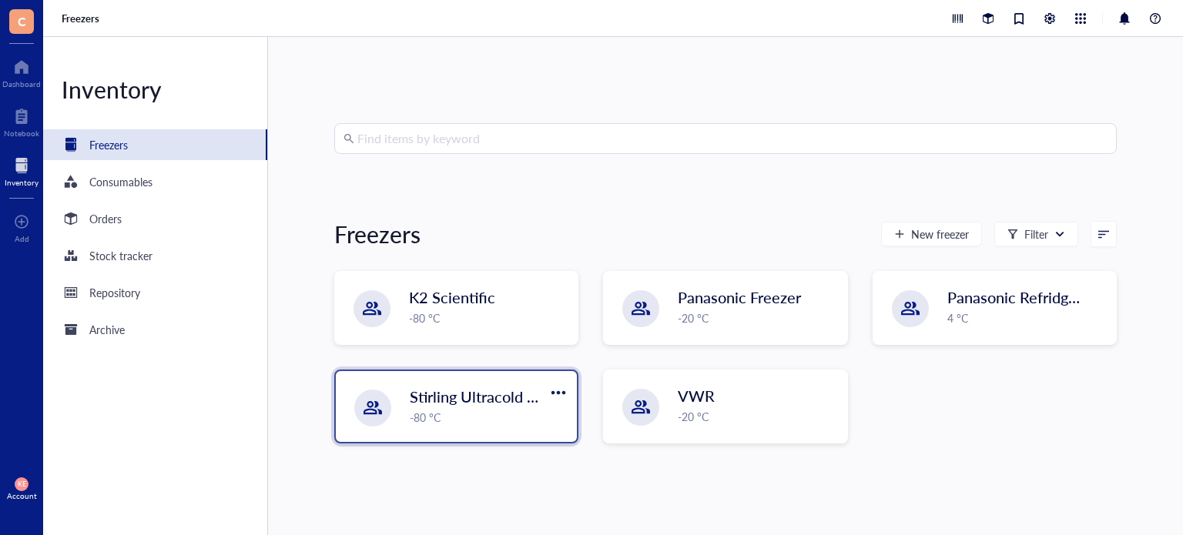
click at [478, 419] on div "-80 °C" at bounding box center [489, 417] width 158 height 17
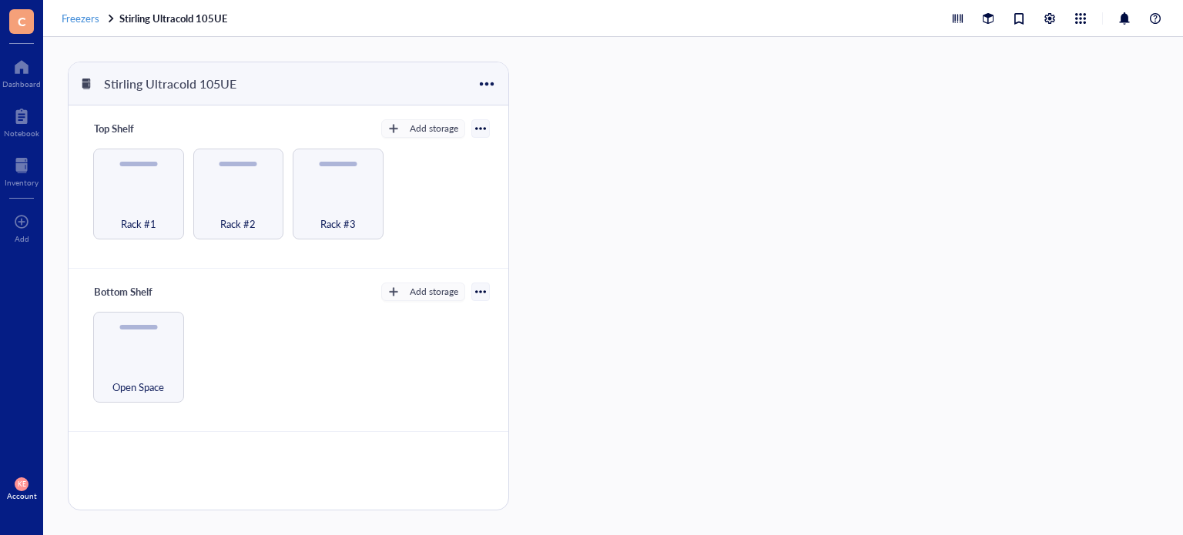
click at [87, 17] on span "Freezers" at bounding box center [81, 18] width 38 height 15
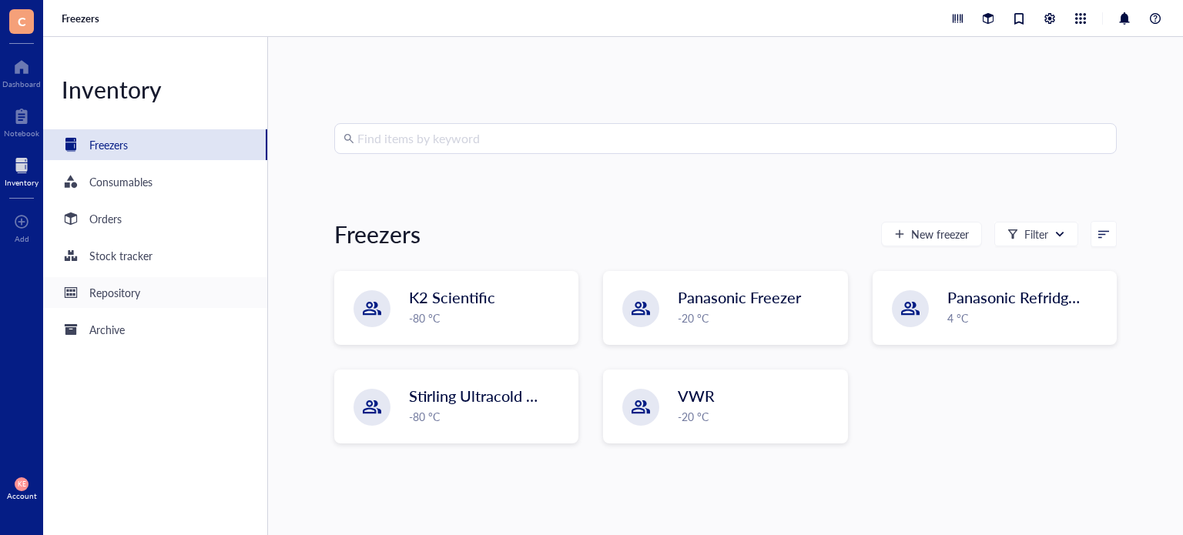
click at [119, 295] on div "Repository" at bounding box center [114, 292] width 51 height 17
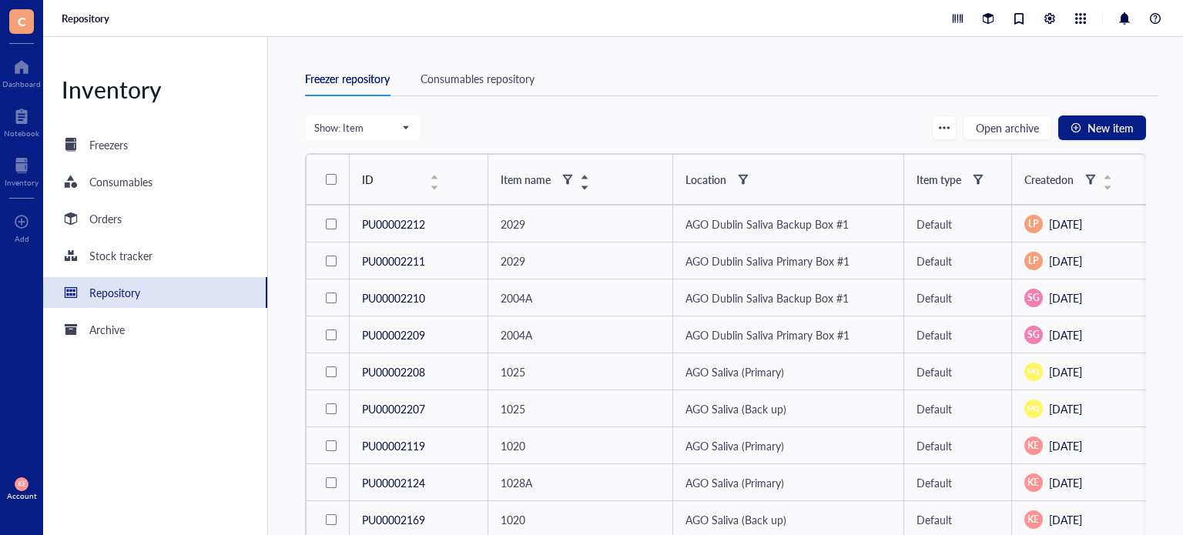
click at [528, 177] on div "Item name" at bounding box center [526, 179] width 50 height 17
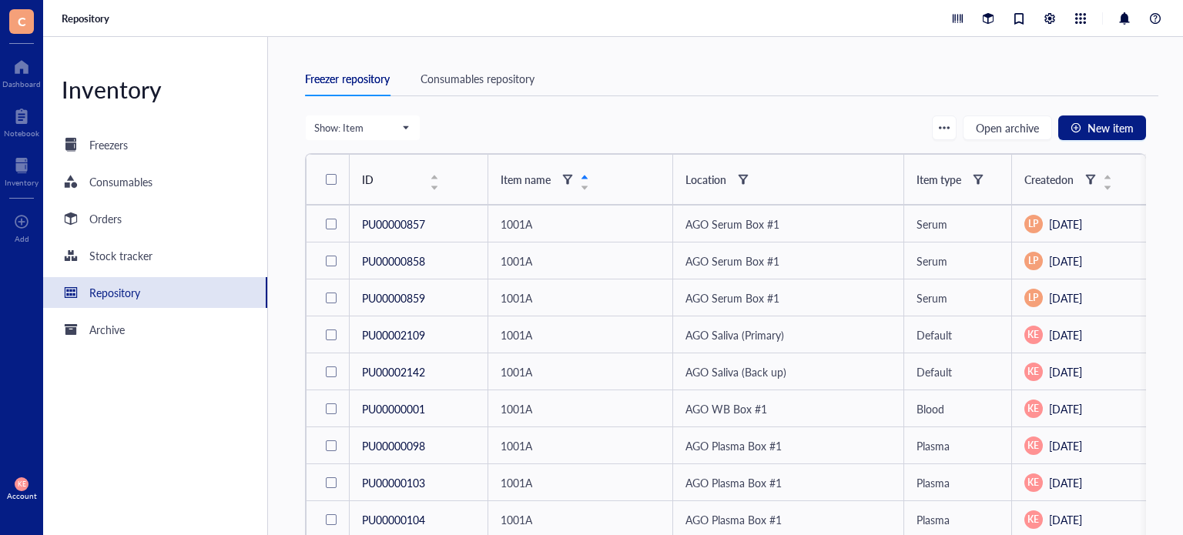
click at [589, 183] on div "Item name" at bounding box center [545, 179] width 89 height 18
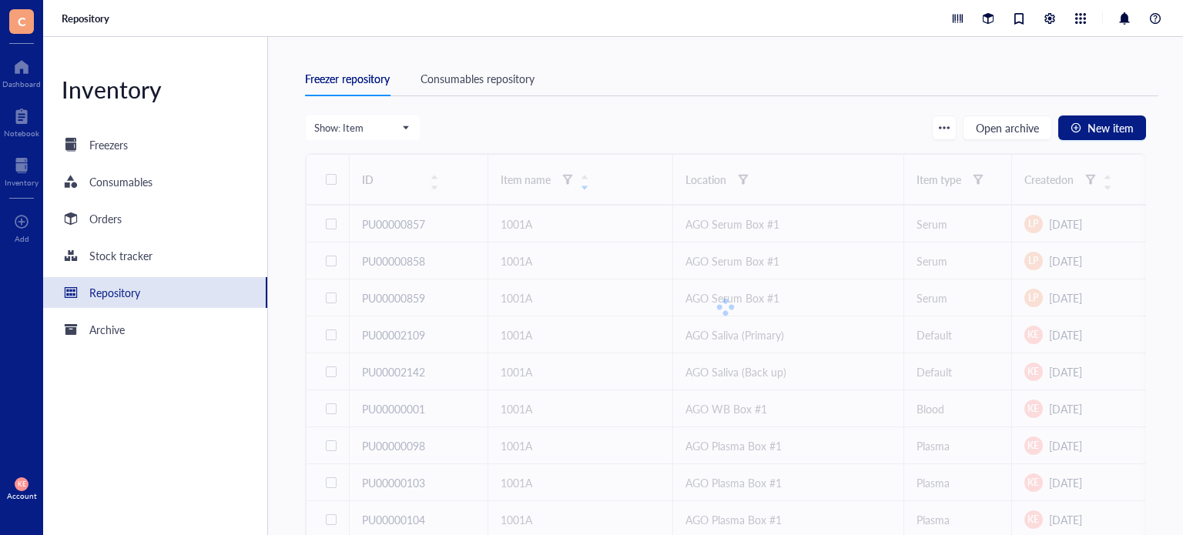
click at [630, 115] on div "Show: Item Open archive New item" at bounding box center [725, 128] width 841 height 26
drag, startPoint x: 530, startPoint y: 101, endPoint x: 482, endPoint y: 125, distance: 53.4
click at [482, 125] on div "Freezer repository Consumables repository Show: Item Open archive New item ID I…" at bounding box center [725, 286] width 915 height 498
click at [482, 125] on div "Show: Item Open archive New item" at bounding box center [725, 128] width 841 height 26
click at [640, 129] on div "Show: Item Open archive New item" at bounding box center [725, 128] width 841 height 26
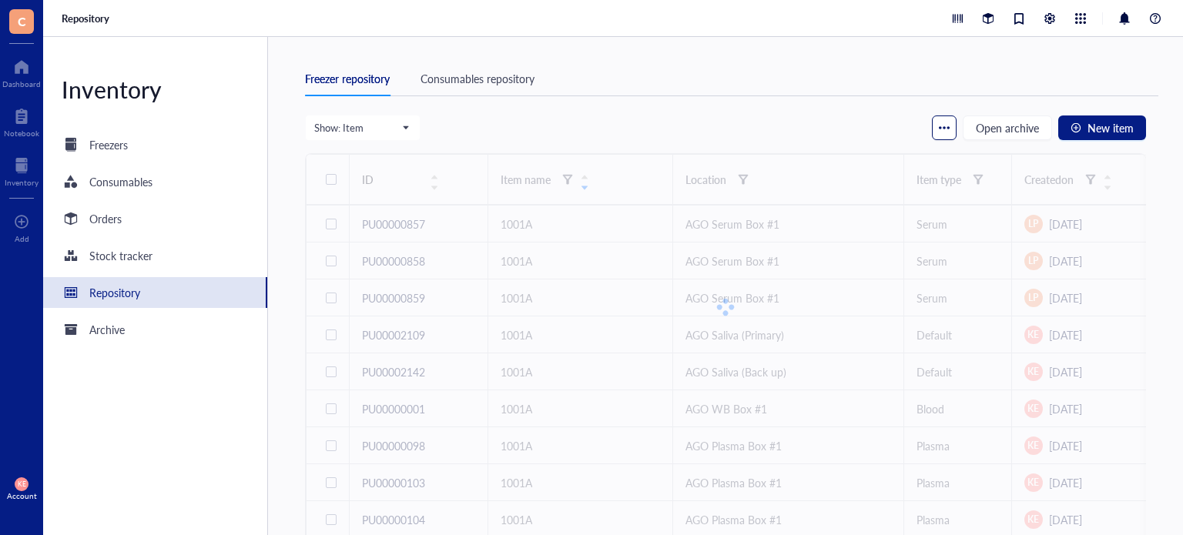
click at [942, 126] on div "button" at bounding box center [944, 127] width 11 height 11
click at [489, 142] on div "Show: Item Open archive New item ID Item name Location Item type Created on Las…" at bounding box center [725, 339] width 841 height 449
click at [402, 129] on span "Show: Item" at bounding box center [361, 128] width 94 height 14
click at [400, 126] on span "Show: Item" at bounding box center [361, 128] width 94 height 14
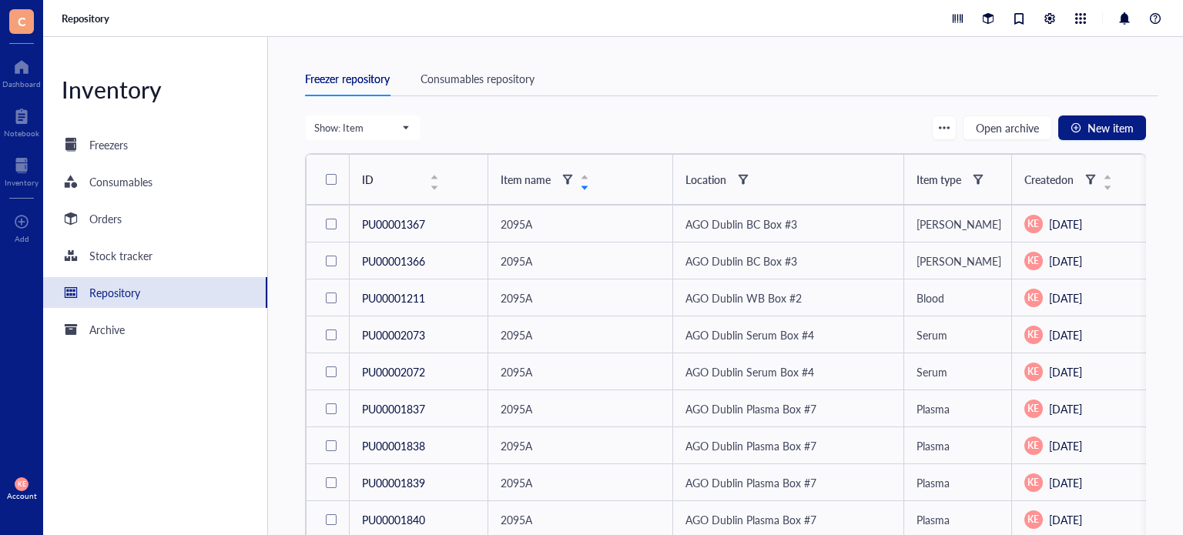
click at [333, 177] on div at bounding box center [331, 179] width 11 height 11
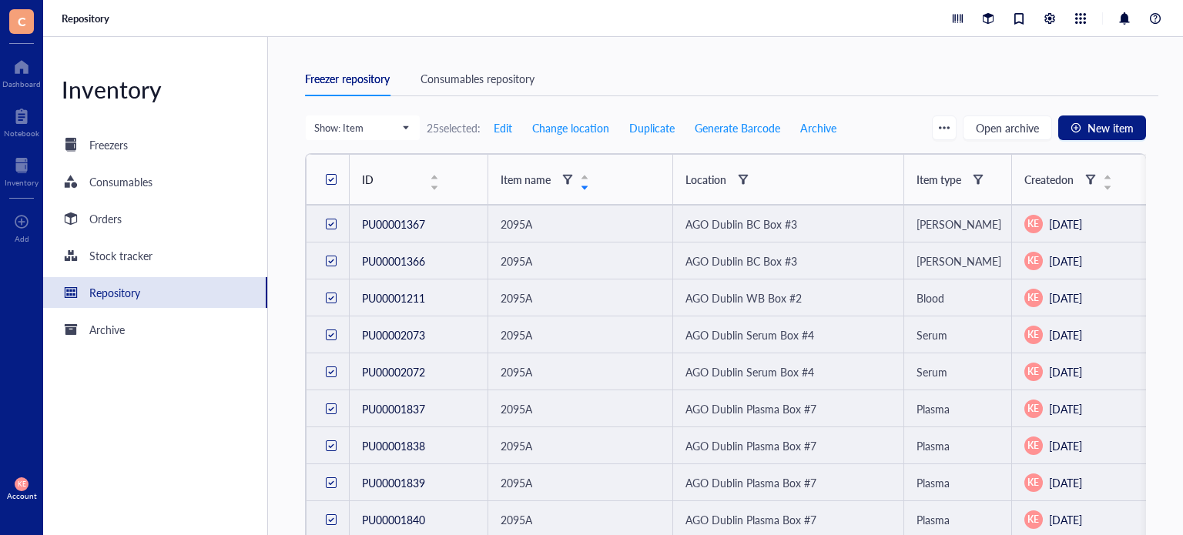
click at [333, 177] on div at bounding box center [330, 179] width 7 height 7
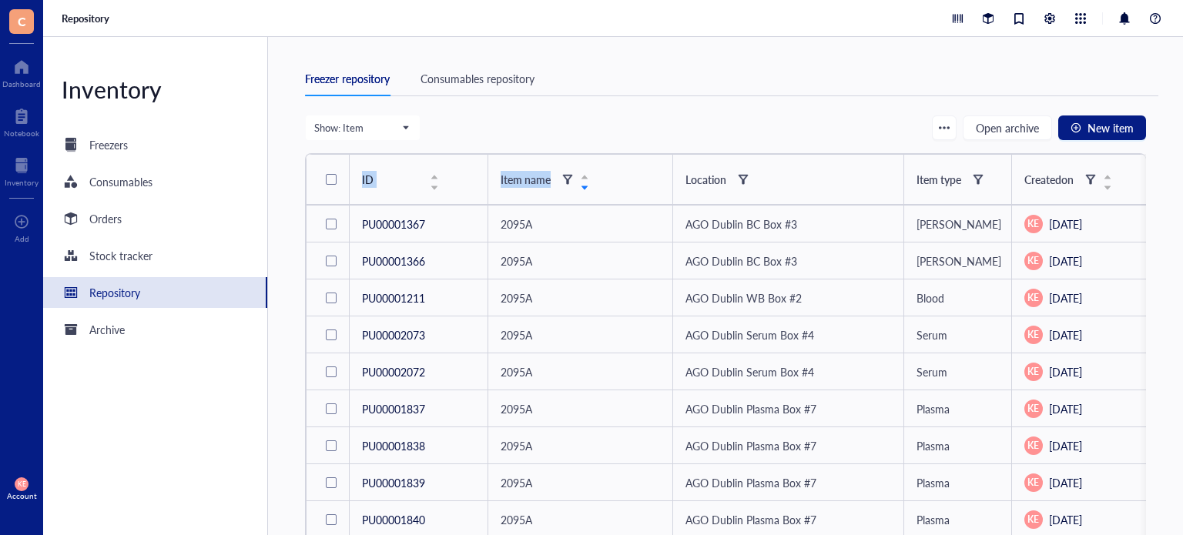
drag, startPoint x: 611, startPoint y: 183, endPoint x: 620, endPoint y: 136, distance: 47.1
click at [620, 136] on div "Show: Item Freezer Shelf Rack Category Box Item Group Item Open archive New ite…" at bounding box center [725, 339] width 841 height 449
click at [620, 136] on div "Show: Item Freezer Shelf Rack Category Box Item Group Item Open archive New item" at bounding box center [725, 128] width 841 height 26
click at [566, 178] on div at bounding box center [567, 179] width 11 height 11
click at [610, 218] on input "search" at bounding box center [642, 209] width 109 height 23
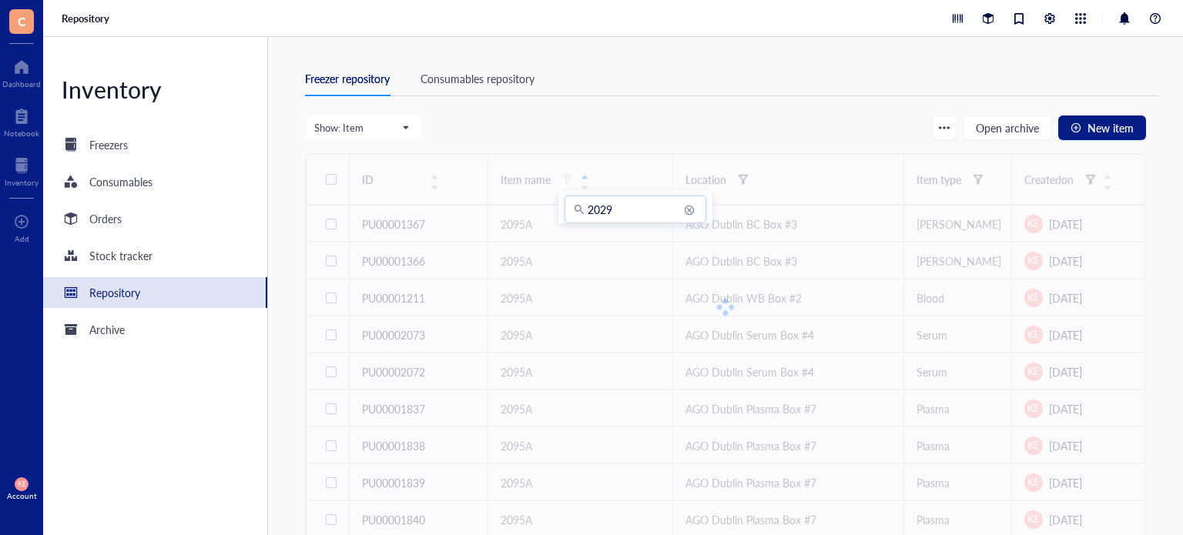
type input "2029"
click at [599, 411] on div "Show: Item Freezer Shelf Rack Category Box Item Group Item Open archive New ite…" at bounding box center [725, 339] width 841 height 449
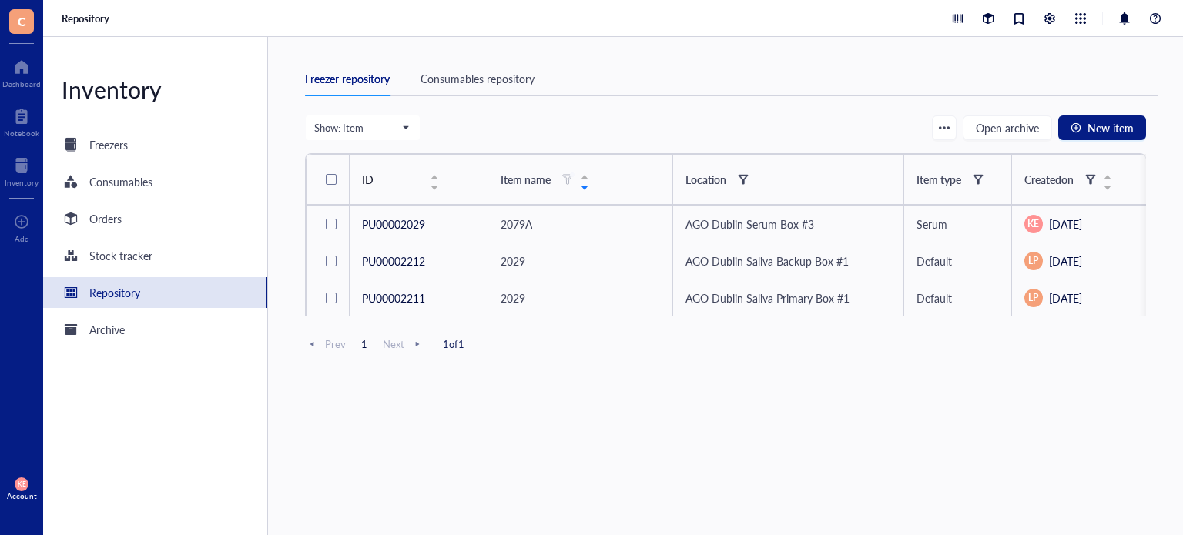
click at [692, 64] on div "Freezer repository Consumables repository" at bounding box center [731, 79] width 853 height 35
click at [387, 472] on div "Show: Item Freezer Shelf Rack Category Box Item Group Item Open archive New ite…" at bounding box center [725, 339] width 841 height 449
click at [18, 164] on div at bounding box center [22, 165] width 34 height 25
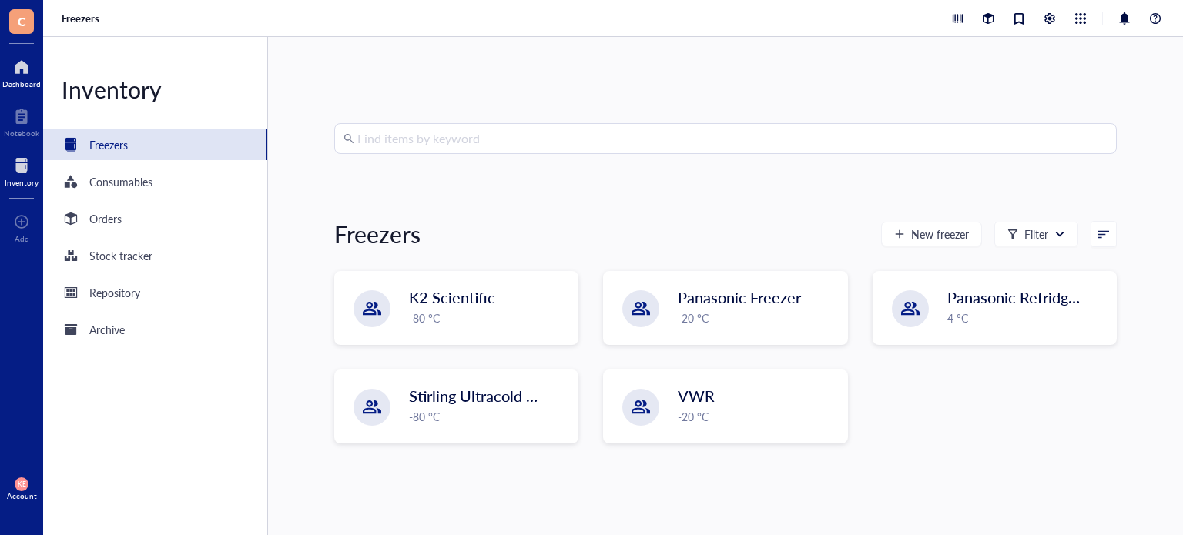
click at [19, 52] on div "Dashboard" at bounding box center [21, 71] width 43 height 43
click at [17, 70] on div at bounding box center [21, 67] width 39 height 25
